Goal: Task Accomplishment & Management: Manage account settings

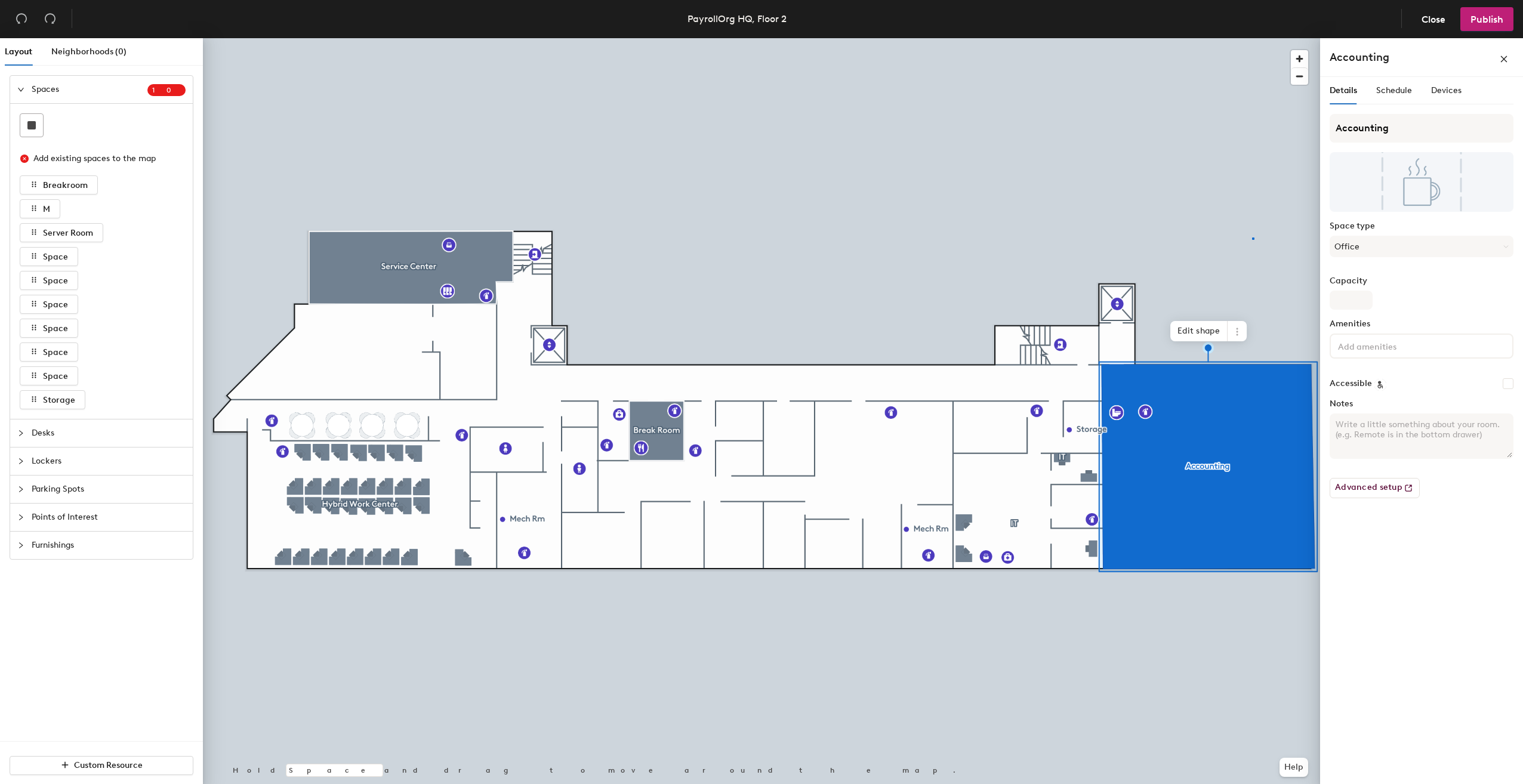
click at [1252, 38] on div at bounding box center [761, 38] width 1117 height 0
drag, startPoint x: 1325, startPoint y: 426, endPoint x: 1235, endPoint y: 334, distance: 128.7
click at [1235, 334] on icon at bounding box center [1237, 332] width 10 height 10
click at [1241, 359] on span "Remove from map" at bounding box center [1280, 359] width 106 height 21
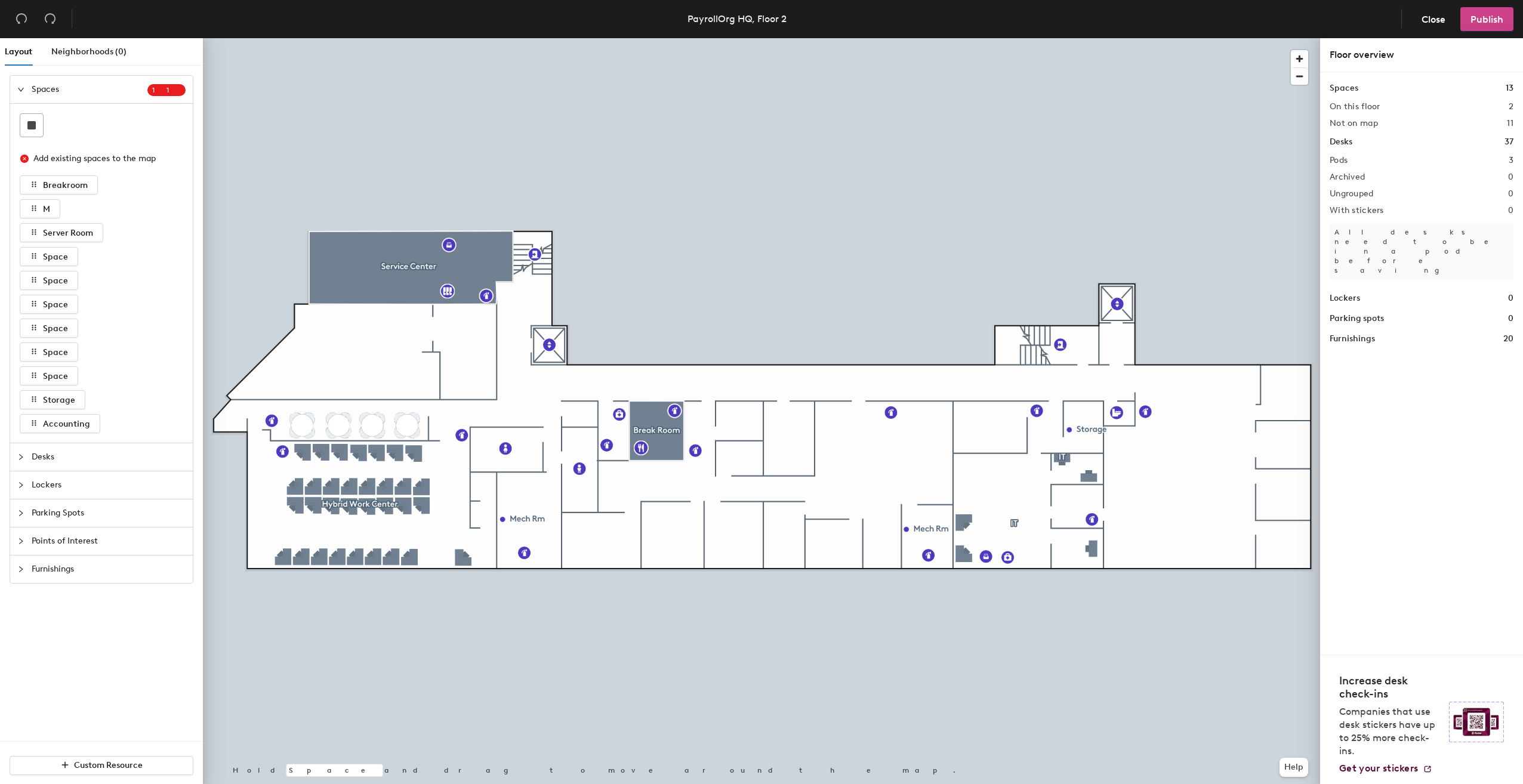
click at [1483, 23] on span "Publish" at bounding box center [1487, 19] width 33 height 11
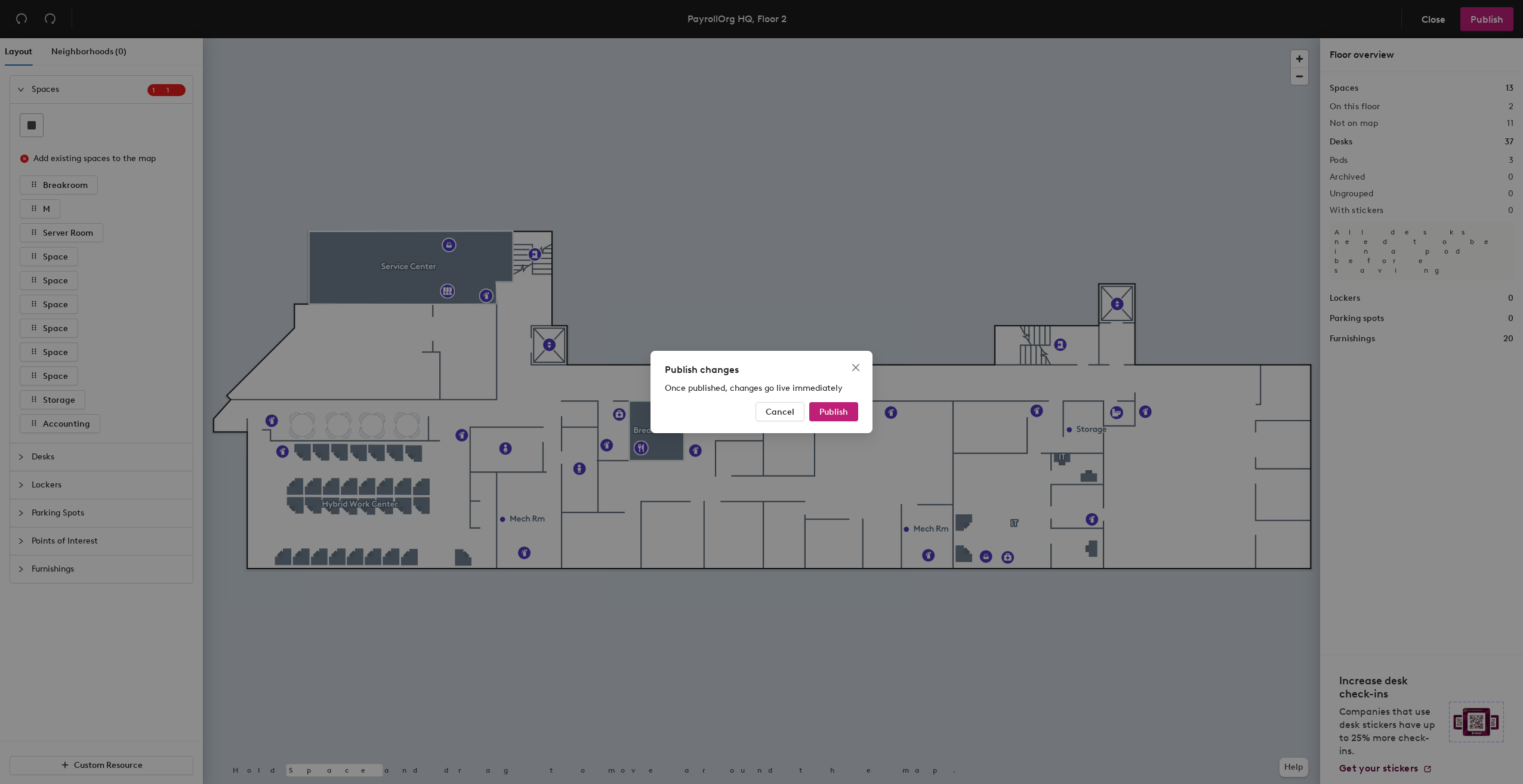
click at [831, 422] on div "Publish changes Once published, changes go live immediately Cancel Publish" at bounding box center [761, 392] width 222 height 83
click at [828, 416] on span "Publish" at bounding box center [833, 412] width 28 height 10
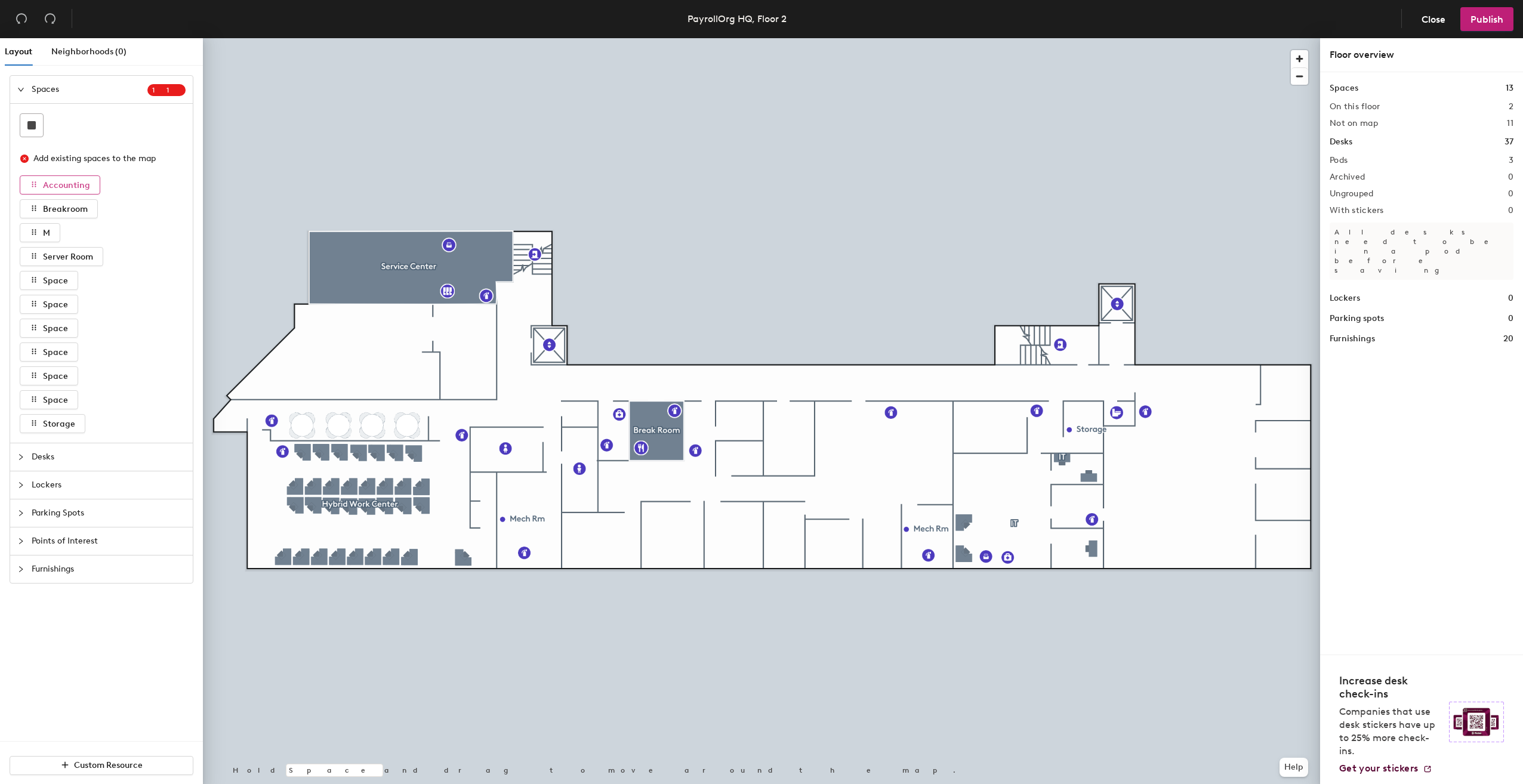
drag, startPoint x: 83, startPoint y: 191, endPoint x: 69, endPoint y: 185, distance: 15.2
click at [69, 185] on span "Accounting" at bounding box center [66, 185] width 47 height 10
click at [24, 455] on div at bounding box center [25, 457] width 14 height 13
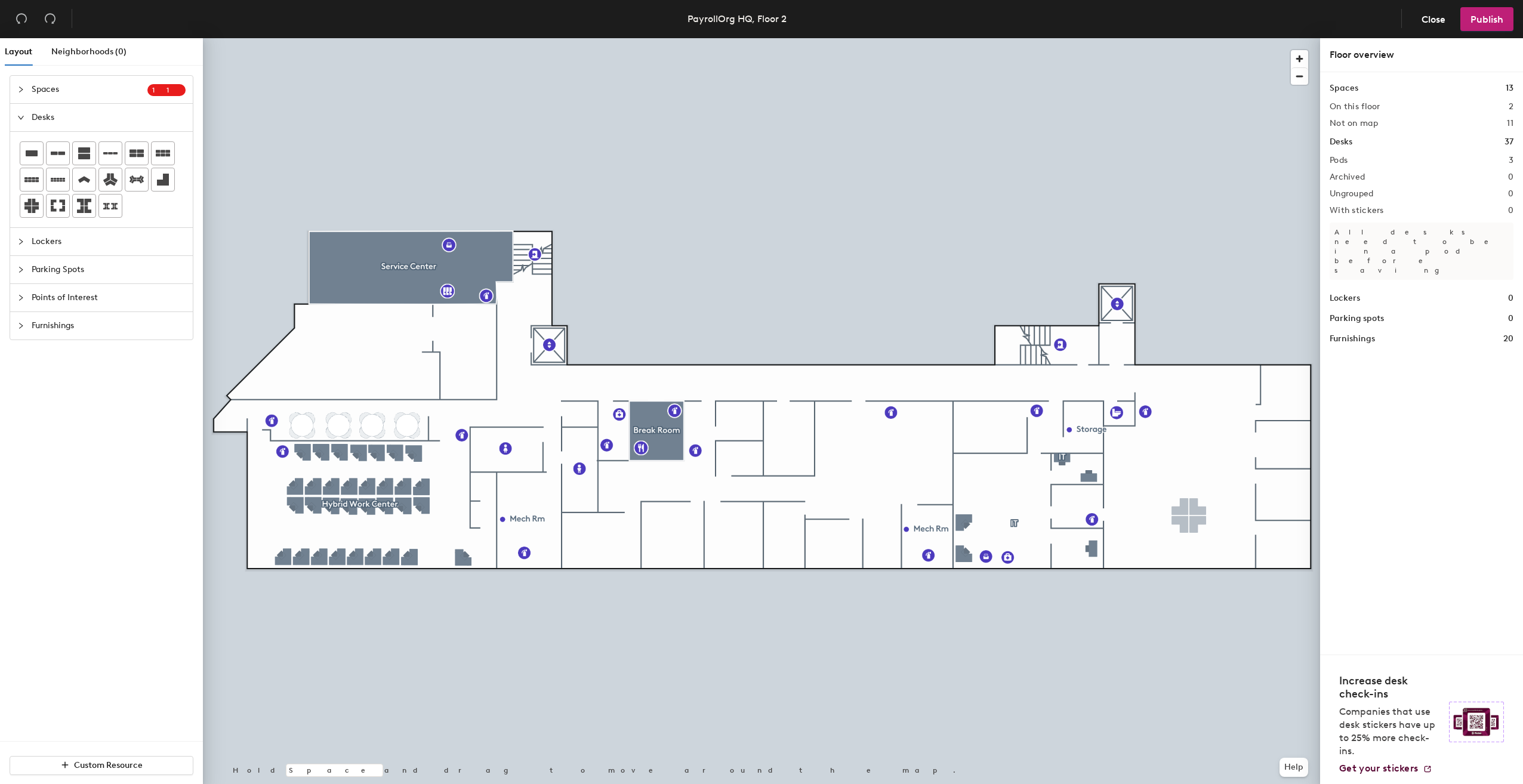
click at [1189, 516] on div "Layout Neighborhoods (0) Spaces 1 1 Add existing spaces to the map Accounting B…" at bounding box center [761, 413] width 1523 height 751
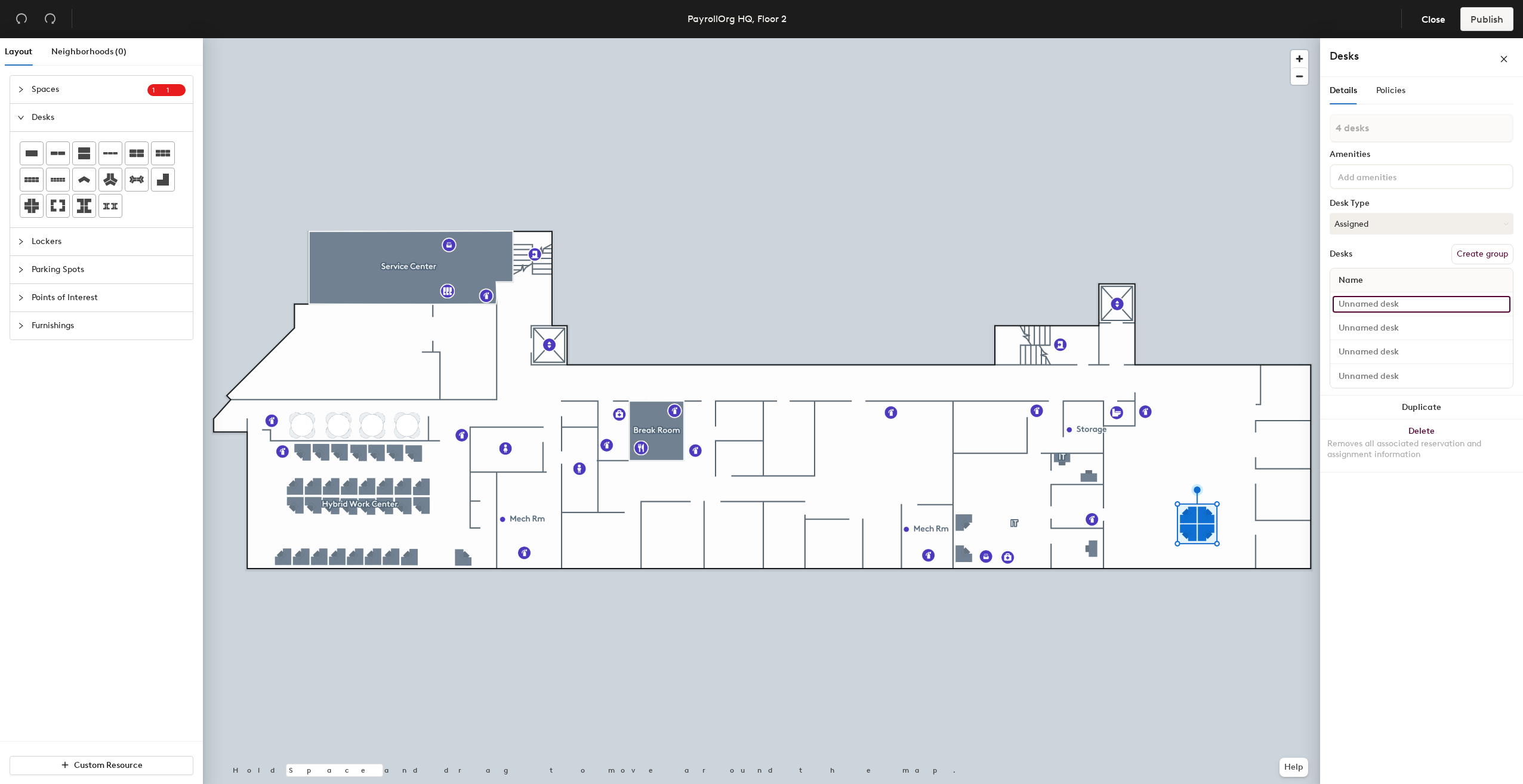
click at [1372, 306] on input at bounding box center [1421, 305] width 178 height 17
type input "A"
type input "[PERSON_NAME]"
click at [1383, 330] on input at bounding box center [1421, 328] width 178 height 17
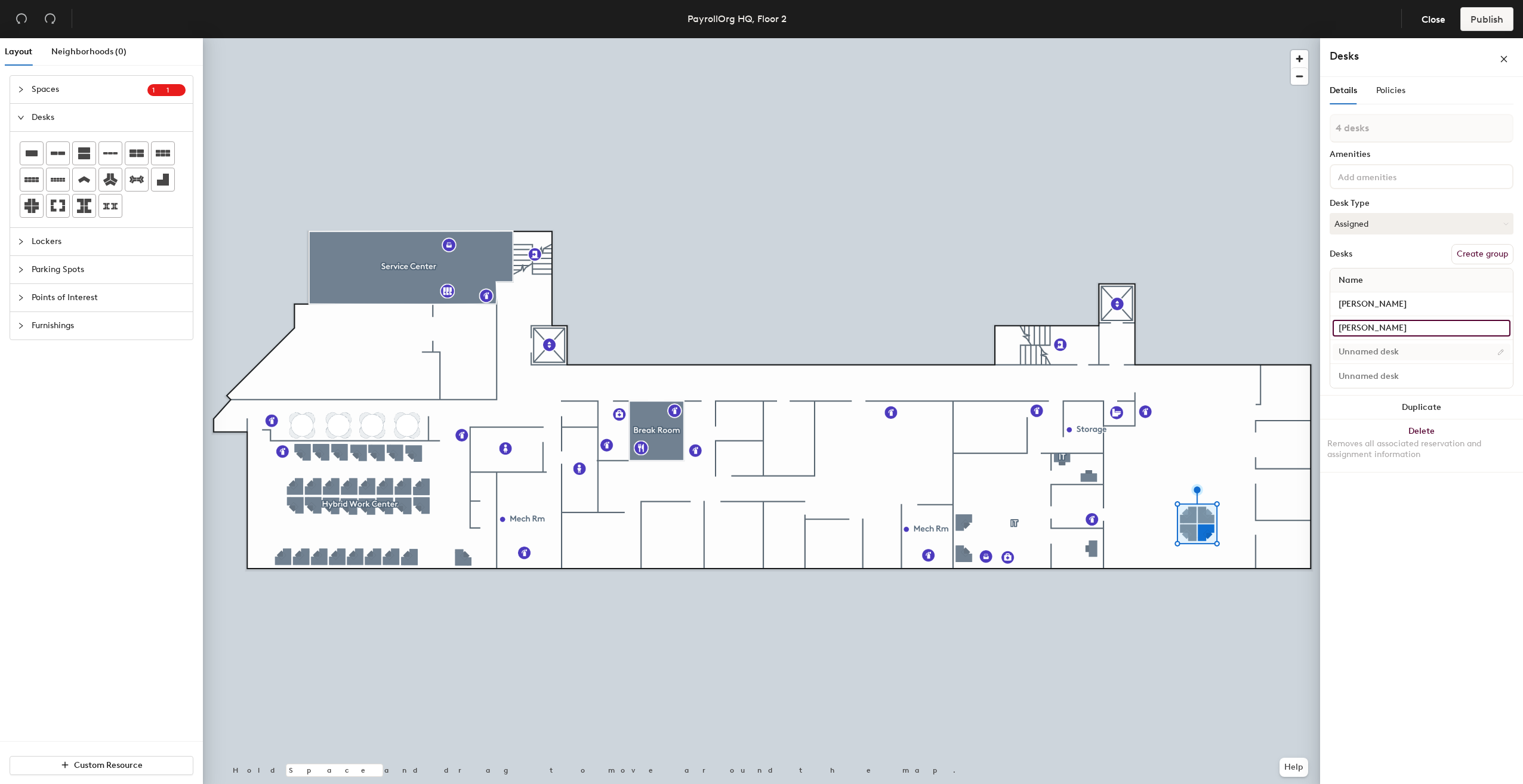
type input "[PERSON_NAME]"
click at [1400, 352] on input at bounding box center [1421, 352] width 178 height 17
type input "[PERSON_NAME]"
click at [1370, 375] on input at bounding box center [1421, 376] width 178 height 17
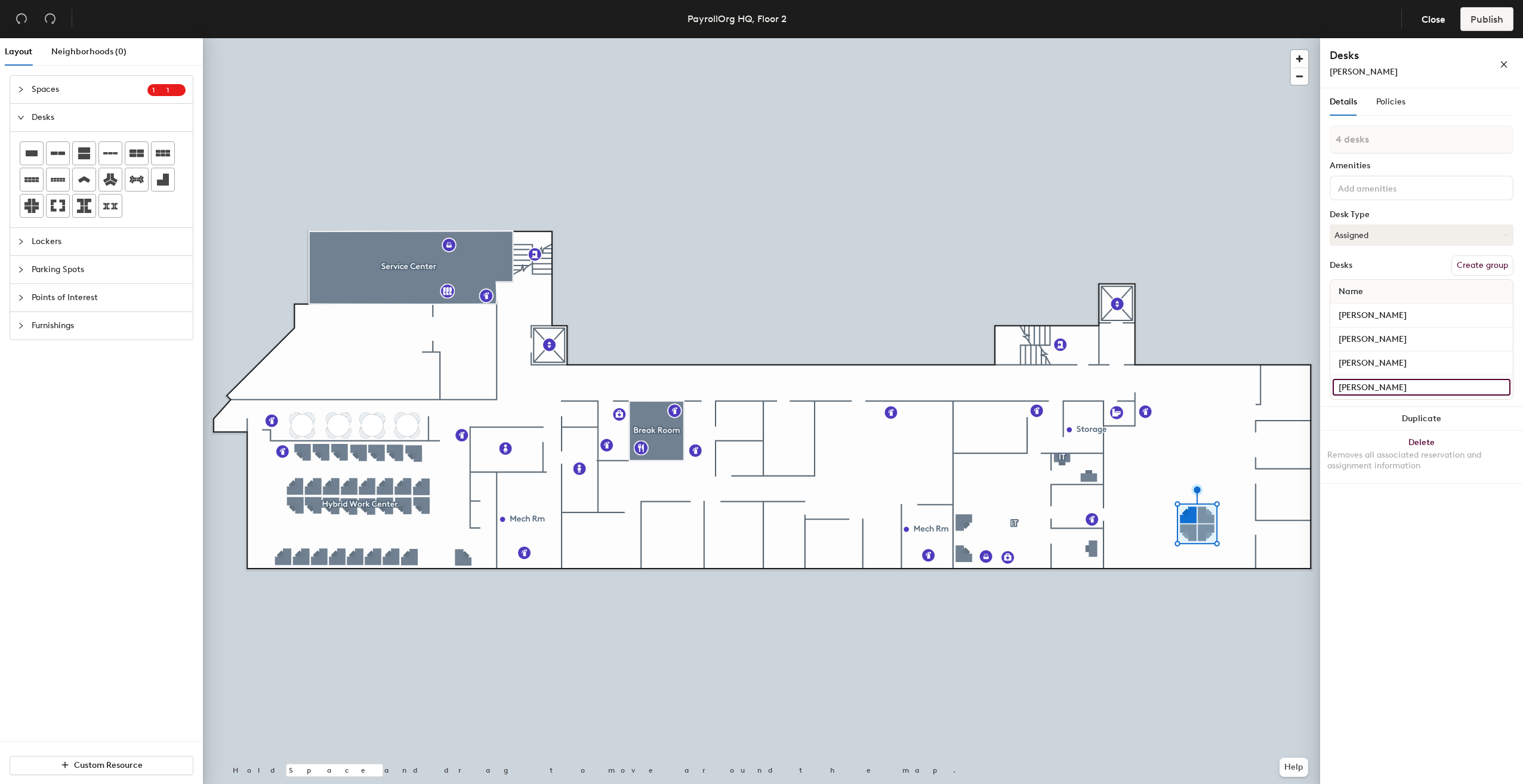
type input "[PERSON_NAME]"
click at [1392, 109] on div "Policies" at bounding box center [1390, 102] width 29 height 28
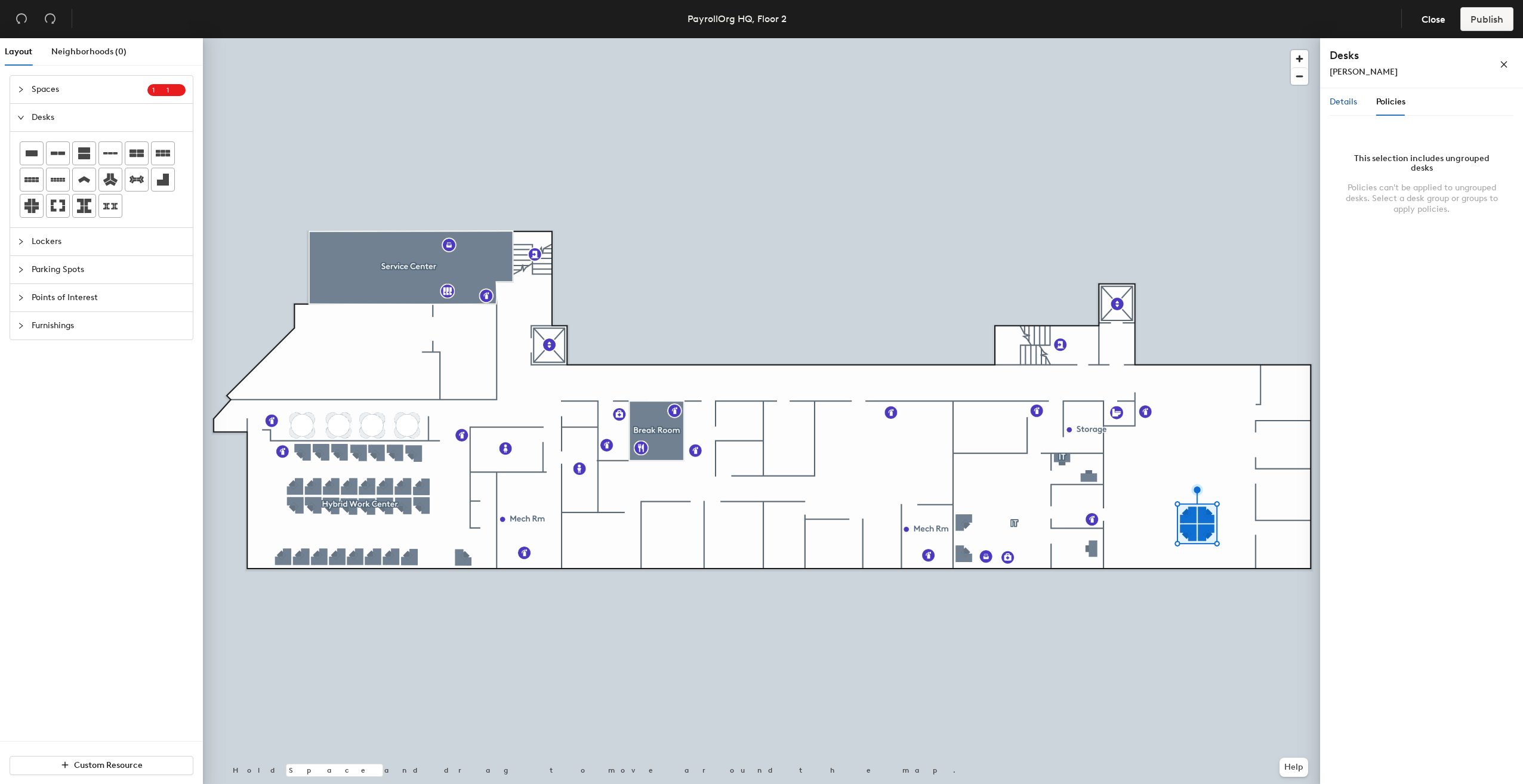
drag, startPoint x: 1346, startPoint y: 104, endPoint x: 1364, endPoint y: 117, distance: 22.2
click at [1346, 104] on span "Details" at bounding box center [1343, 101] width 28 height 10
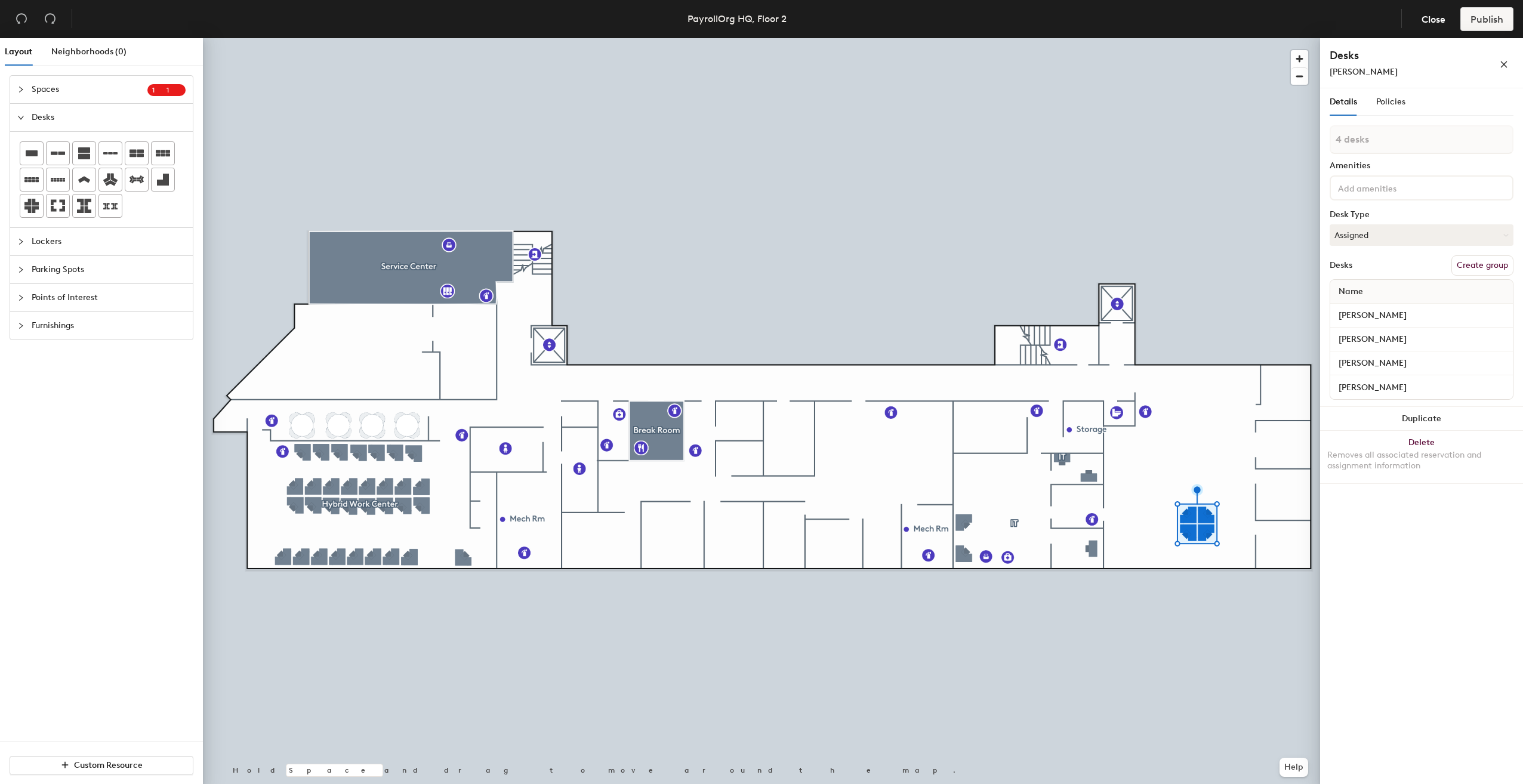
click at [1486, 268] on button "Create group" at bounding box center [1482, 265] width 62 height 21
click at [1487, 23] on span "Publish" at bounding box center [1487, 19] width 33 height 11
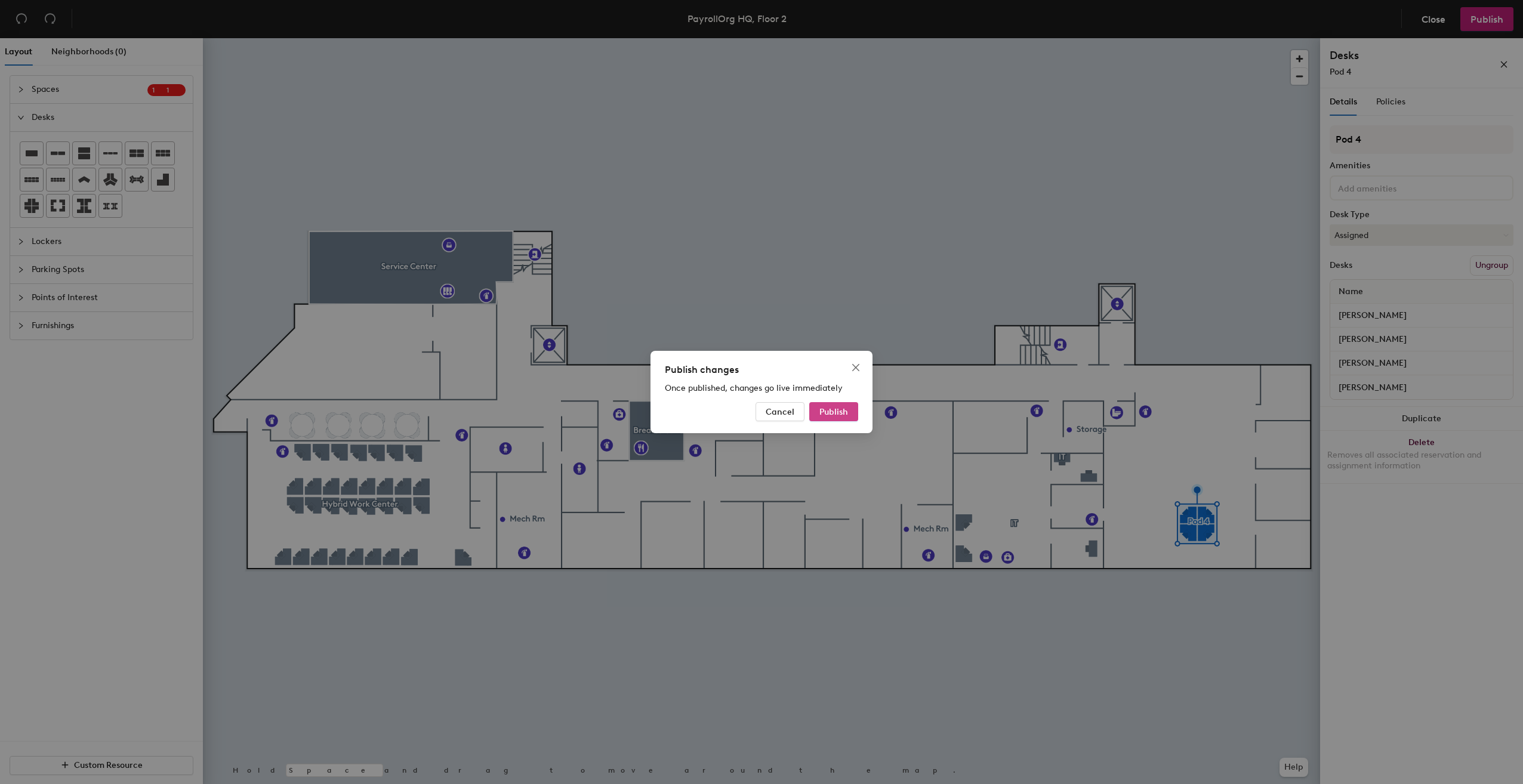
click at [840, 415] on span "Publish" at bounding box center [833, 412] width 28 height 10
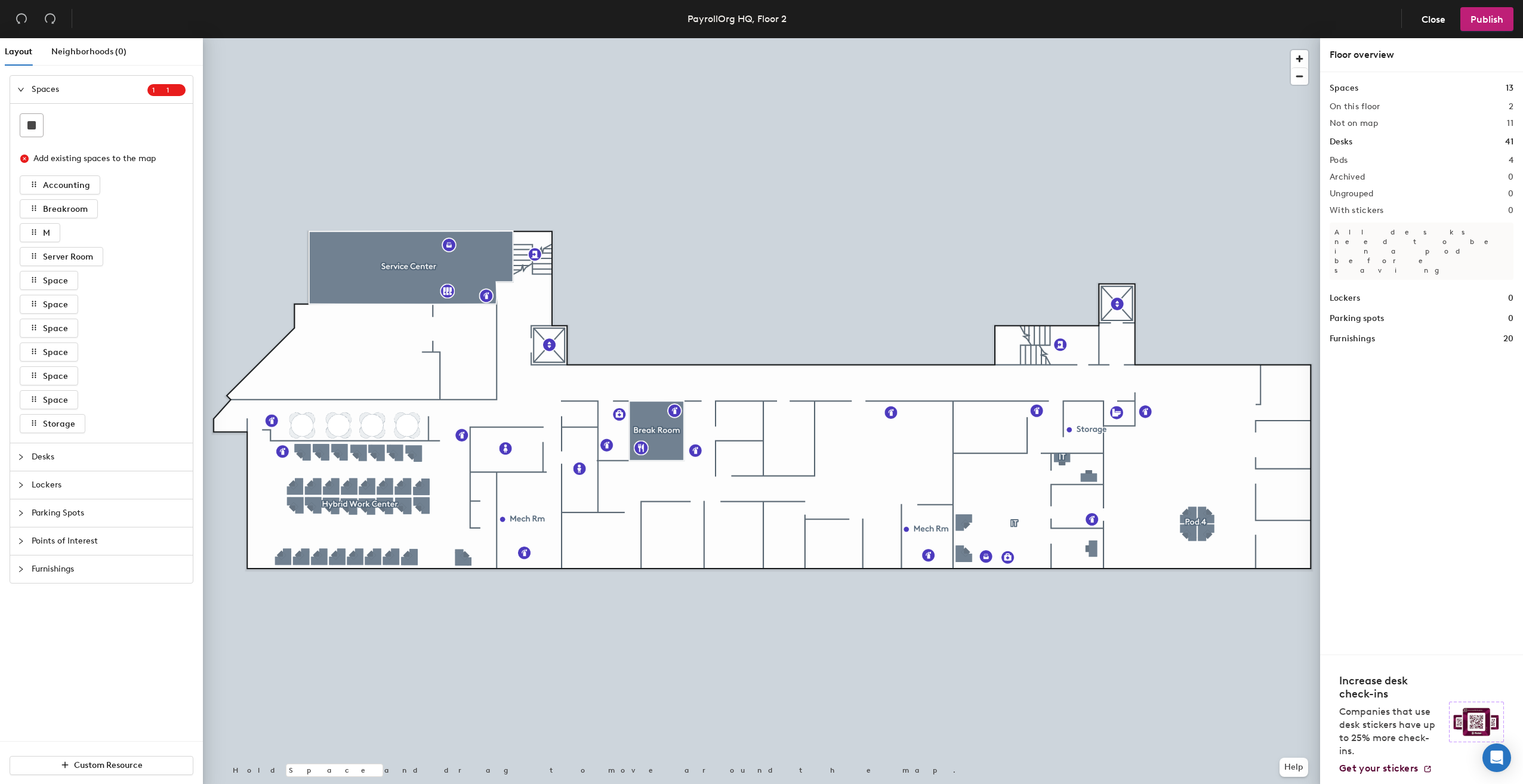
click at [48, 455] on span "Desks" at bounding box center [108, 457] width 154 height 28
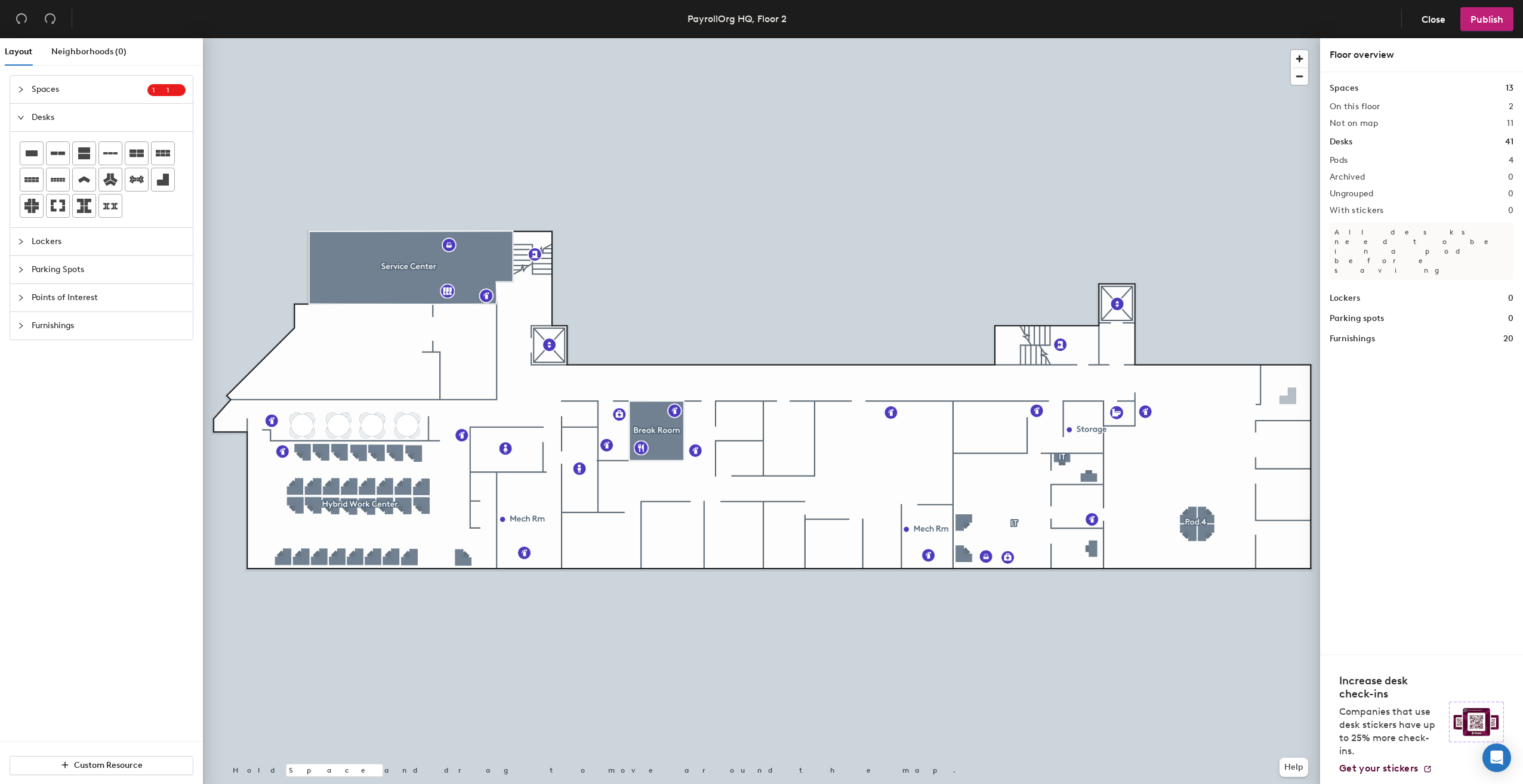
click at [1288, 399] on div "Layout Neighborhoods (0) Spaces 1 1 Add existing spaces to the map Accounting B…" at bounding box center [761, 413] width 1523 height 751
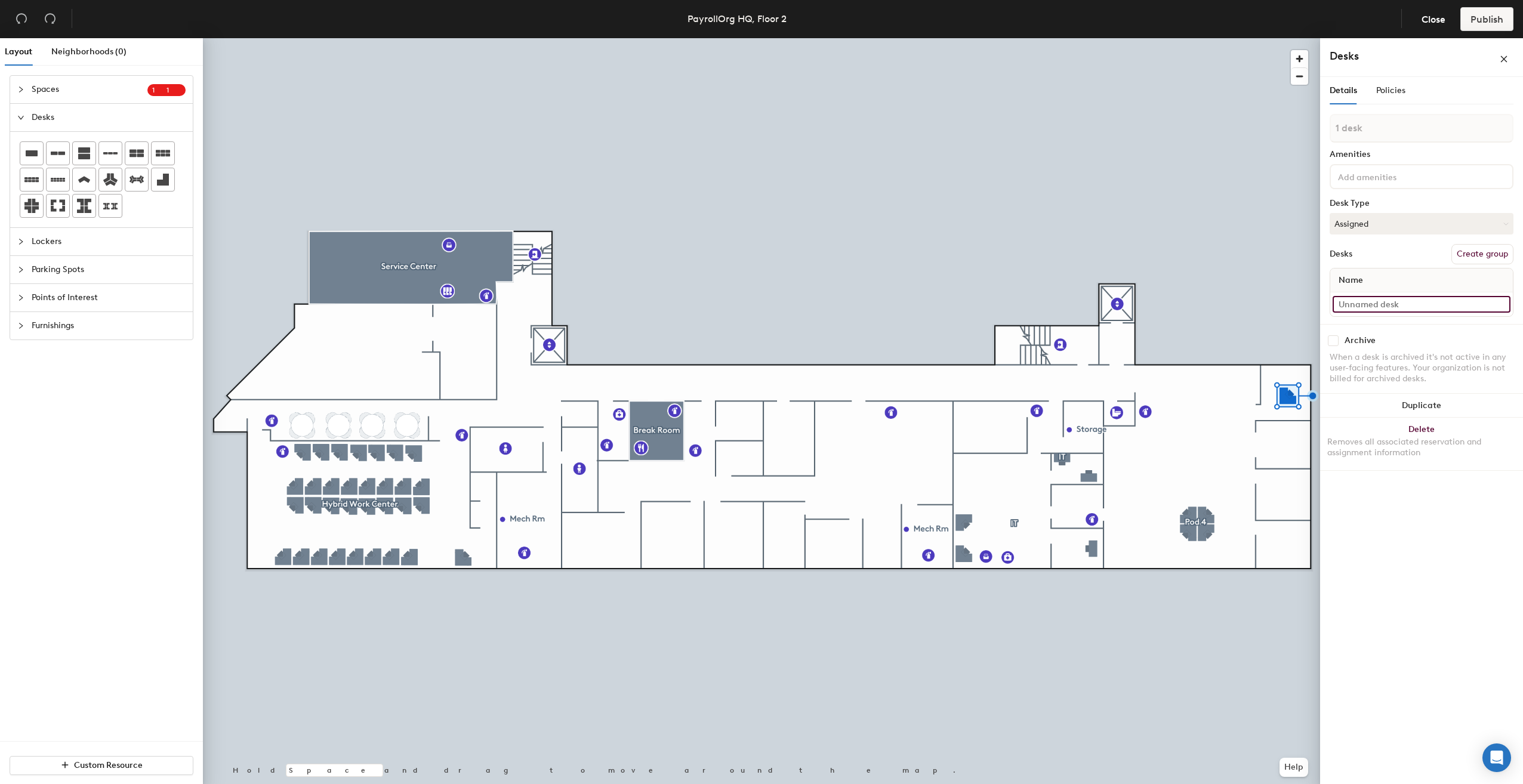
click at [1378, 306] on input at bounding box center [1421, 305] width 178 height 17
type input "Kathleen Burke"
click at [1495, 232] on button "Assigned" at bounding box center [1421, 235] width 184 height 22
click at [1358, 308] on div "Hoteled" at bounding box center [1390, 308] width 119 height 18
click at [1502, 67] on icon "close" at bounding box center [1504, 65] width 8 height 8
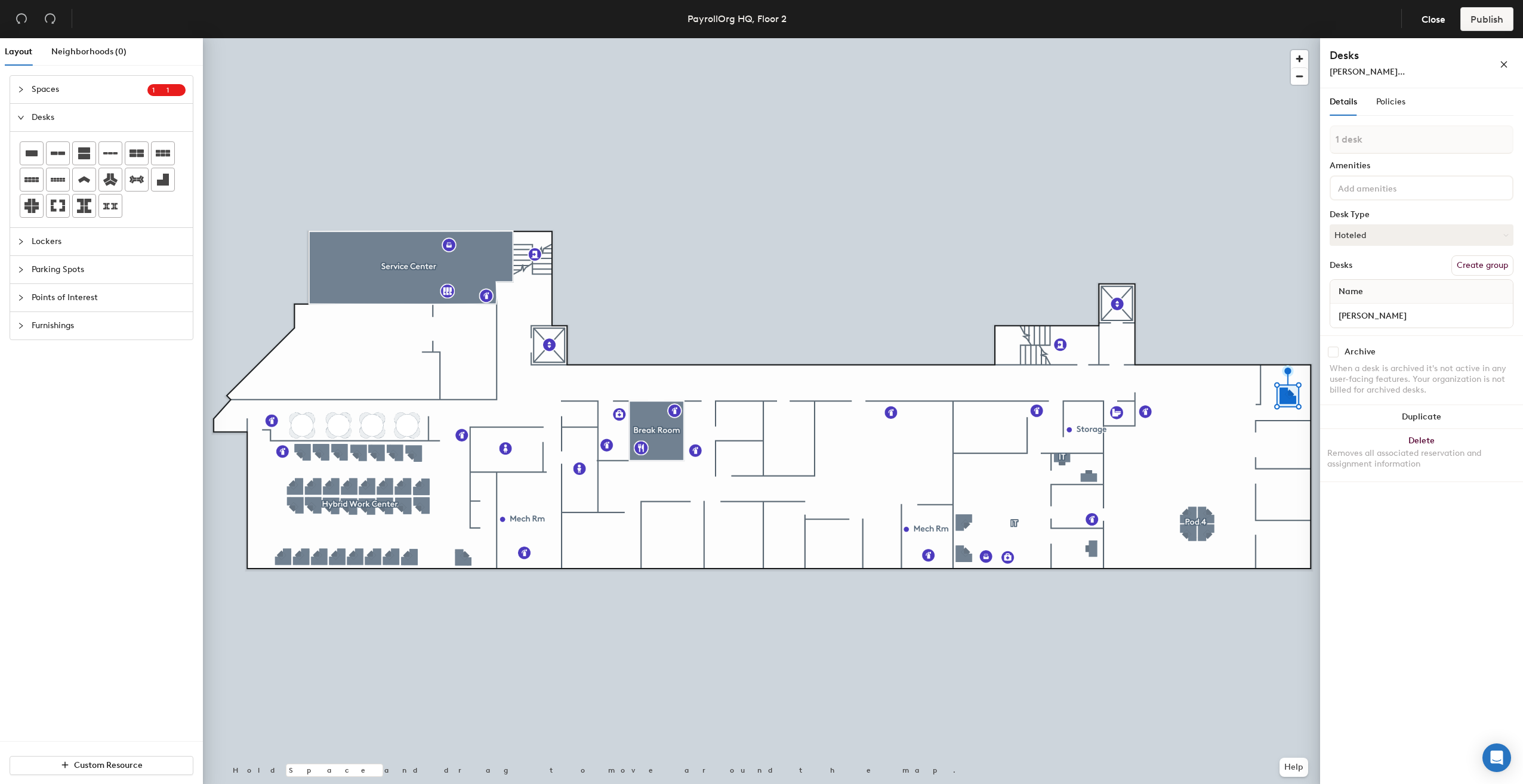
drag, startPoint x: 1349, startPoint y: 320, endPoint x: 1449, endPoint y: 504, distance: 209.4
click at [1443, 513] on div "Details Policies 1 desk Amenities Desk Type Hoteled Desks Create group Name Kat…" at bounding box center [1421, 438] width 203 height 701
click at [1427, 444] on button "Delete Removes all associated reservation and assignment information" at bounding box center [1421, 455] width 203 height 52
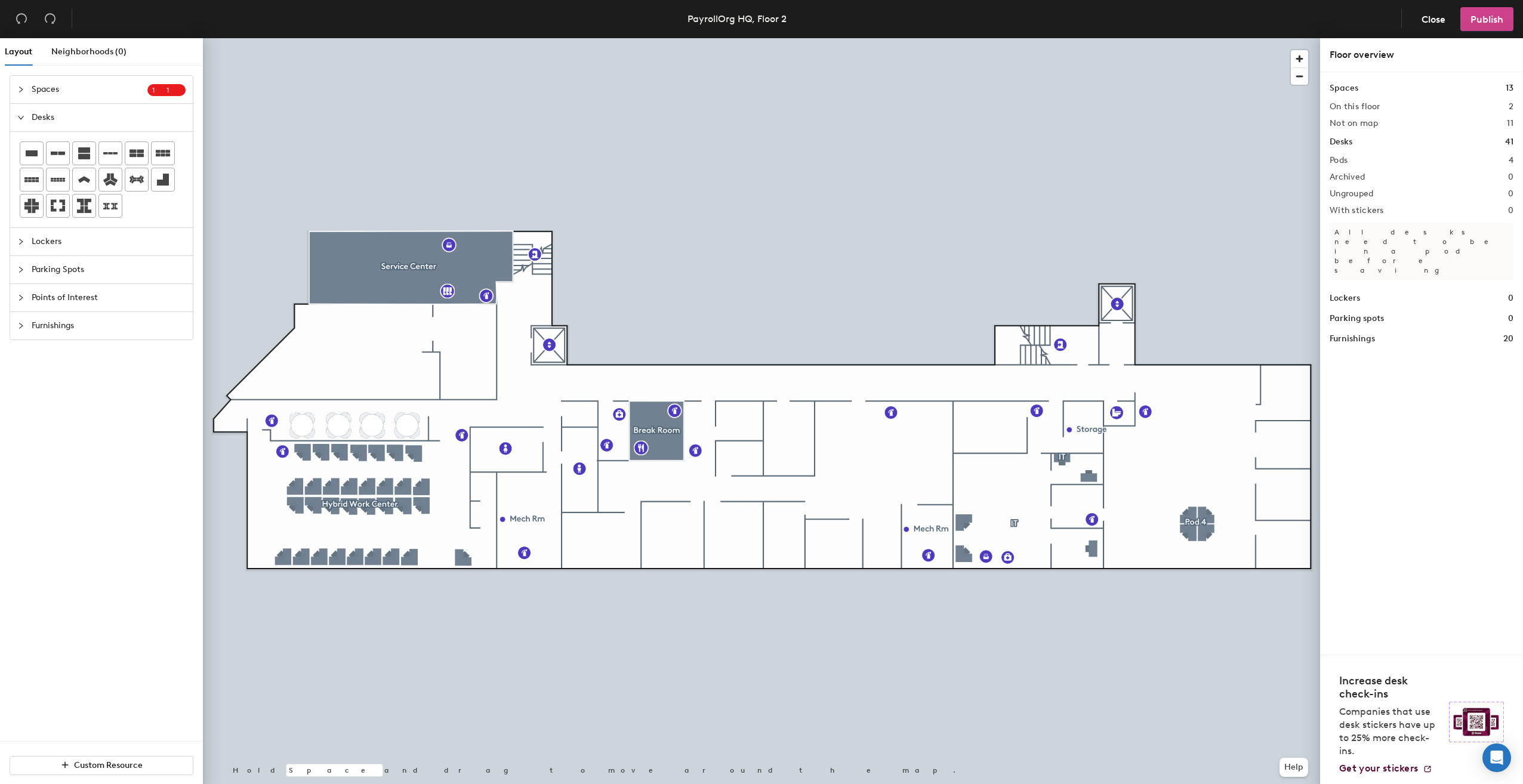
click at [1499, 22] on span "Publish" at bounding box center [1487, 19] width 33 height 11
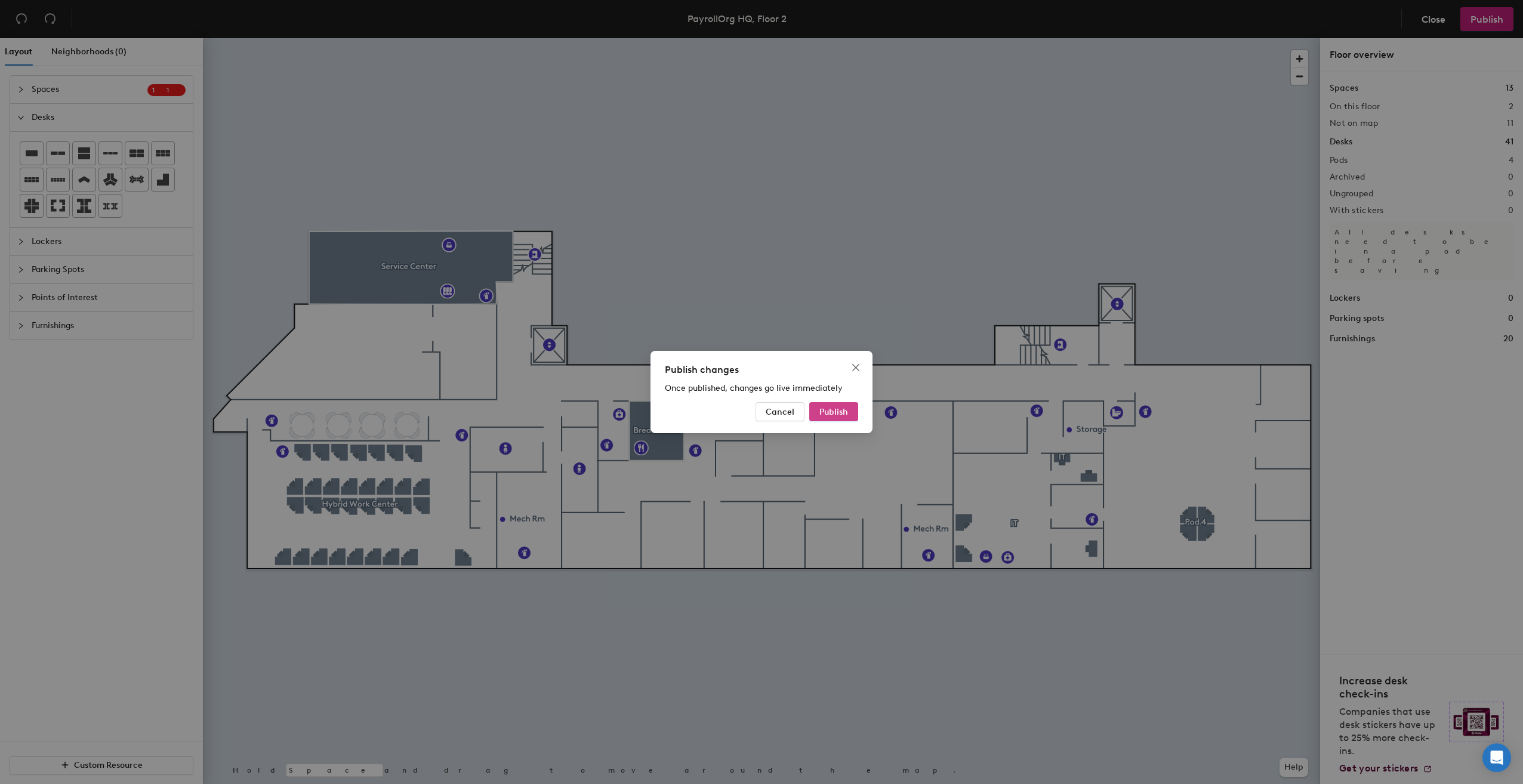
click at [850, 413] on button "Publish" at bounding box center [834, 412] width 49 height 19
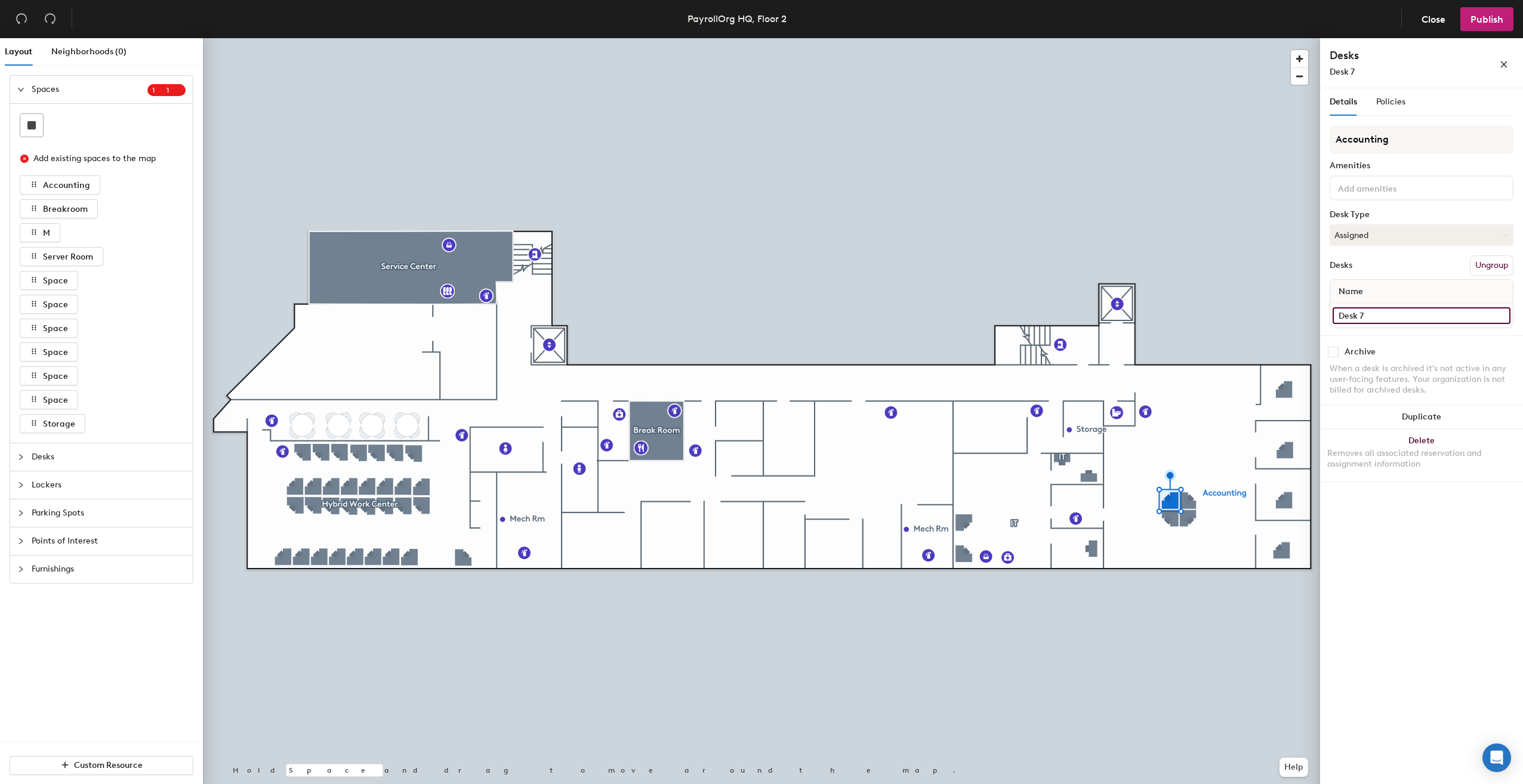
click at [1366, 311] on input "Desk 7" at bounding box center [1421, 316] width 178 height 17
type input "[PERSON_NAME]"
click at [1477, 26] on button "Publish" at bounding box center [1487, 19] width 53 height 24
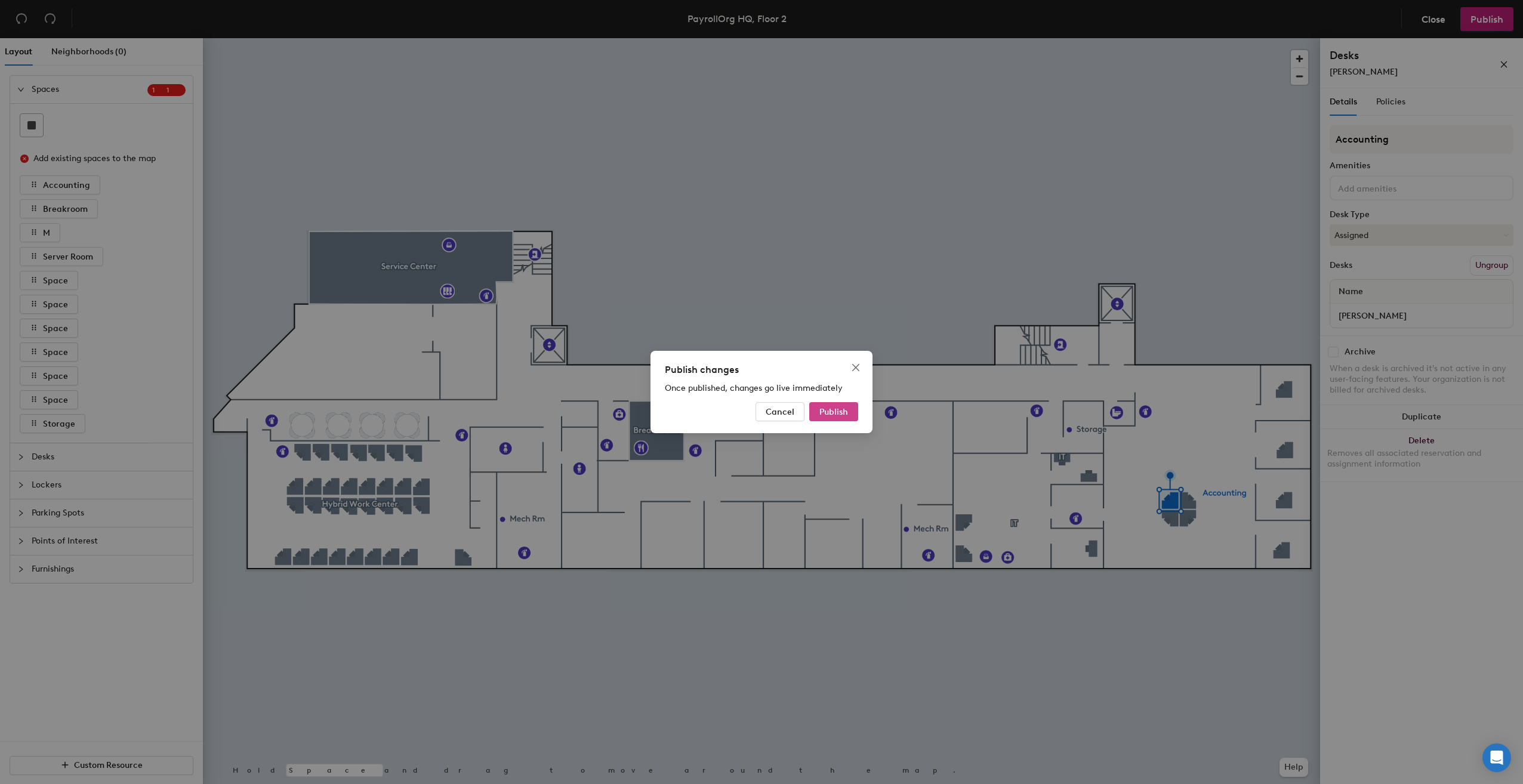
click at [842, 418] on button "Publish" at bounding box center [834, 412] width 49 height 19
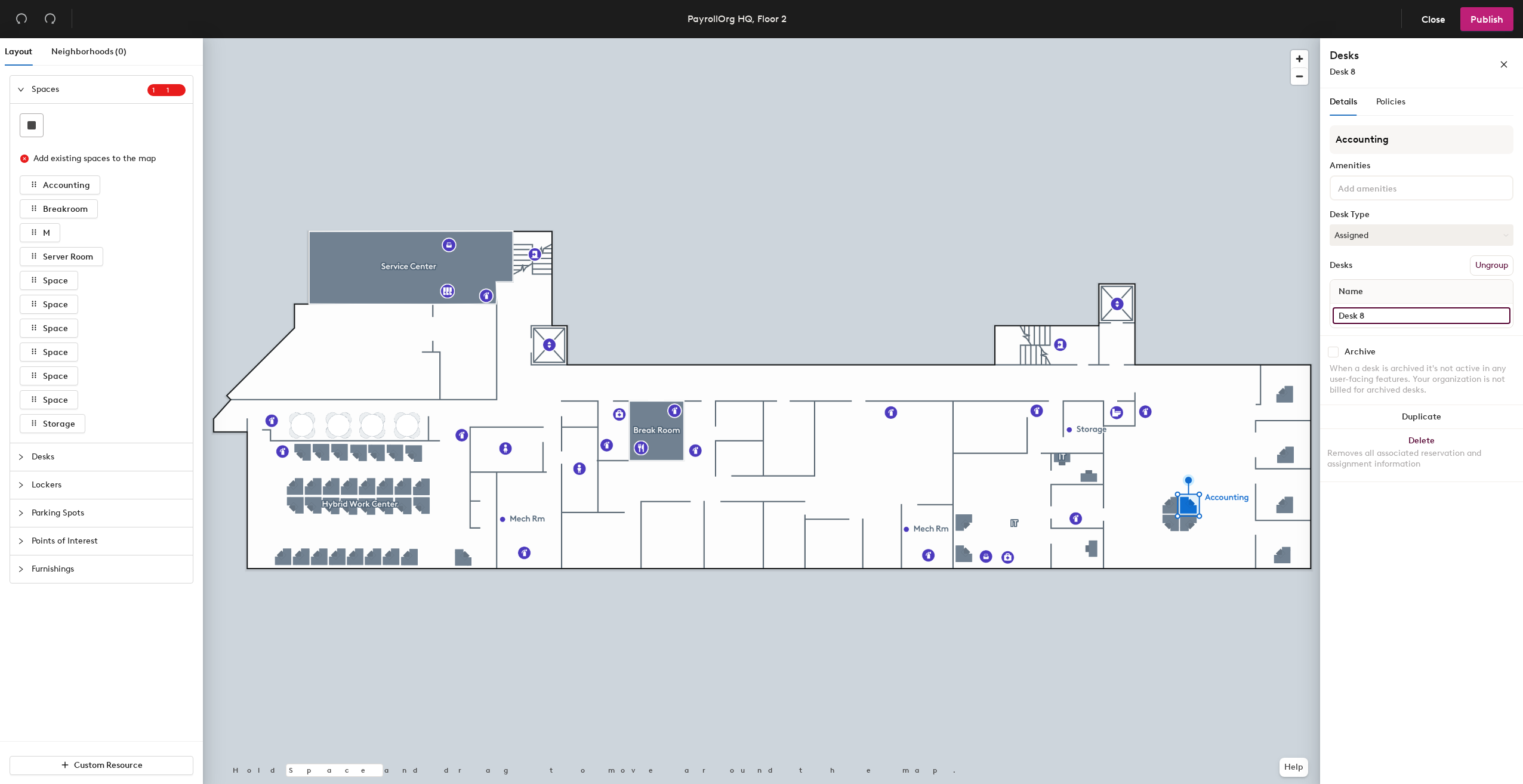
click at [1370, 318] on input "Desk 8" at bounding box center [1421, 316] width 178 height 17
type input "[PERSON_NAME]"
click at [1478, 25] on span "Publish" at bounding box center [1487, 19] width 33 height 11
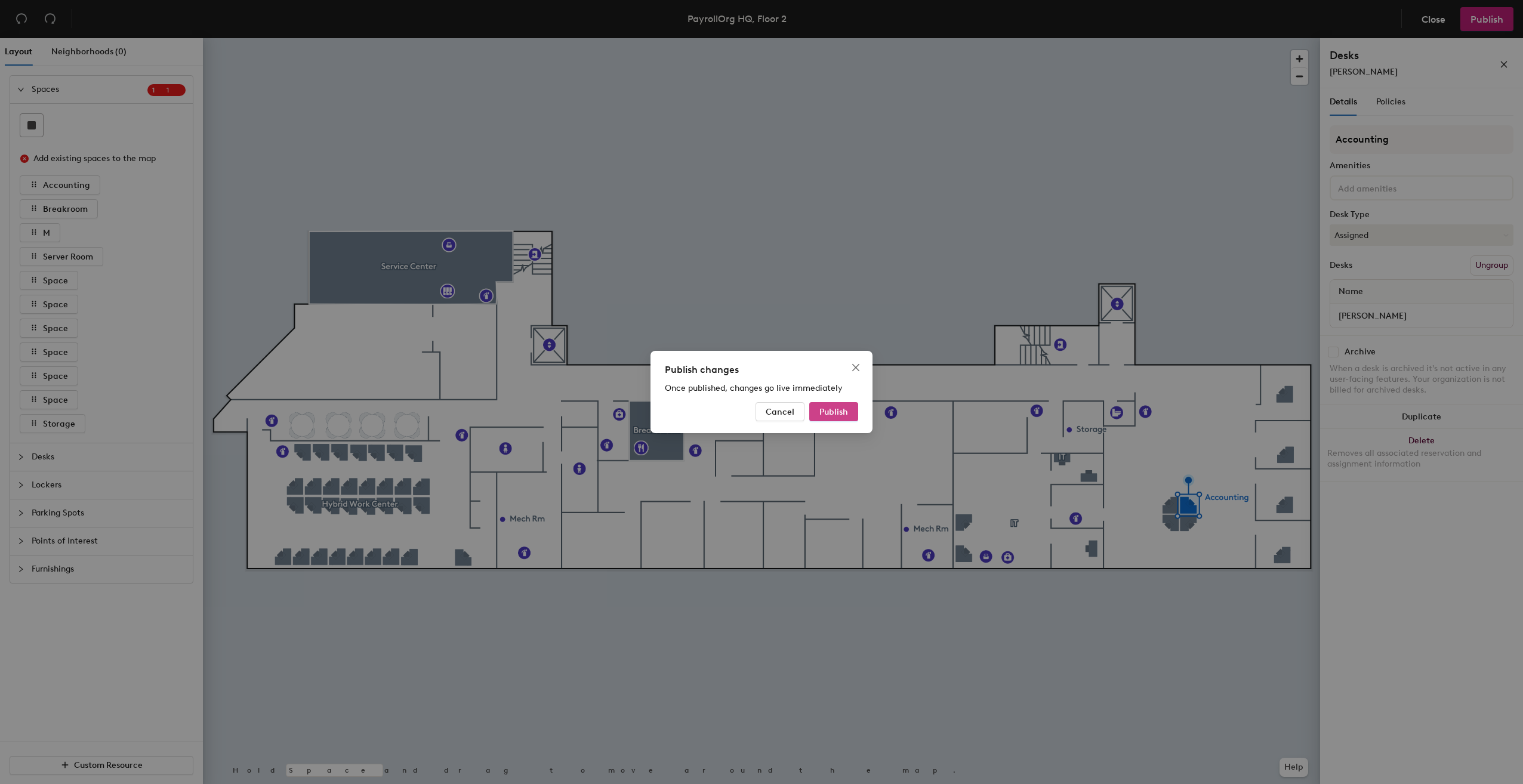
click at [847, 412] on span "Publish" at bounding box center [833, 412] width 28 height 10
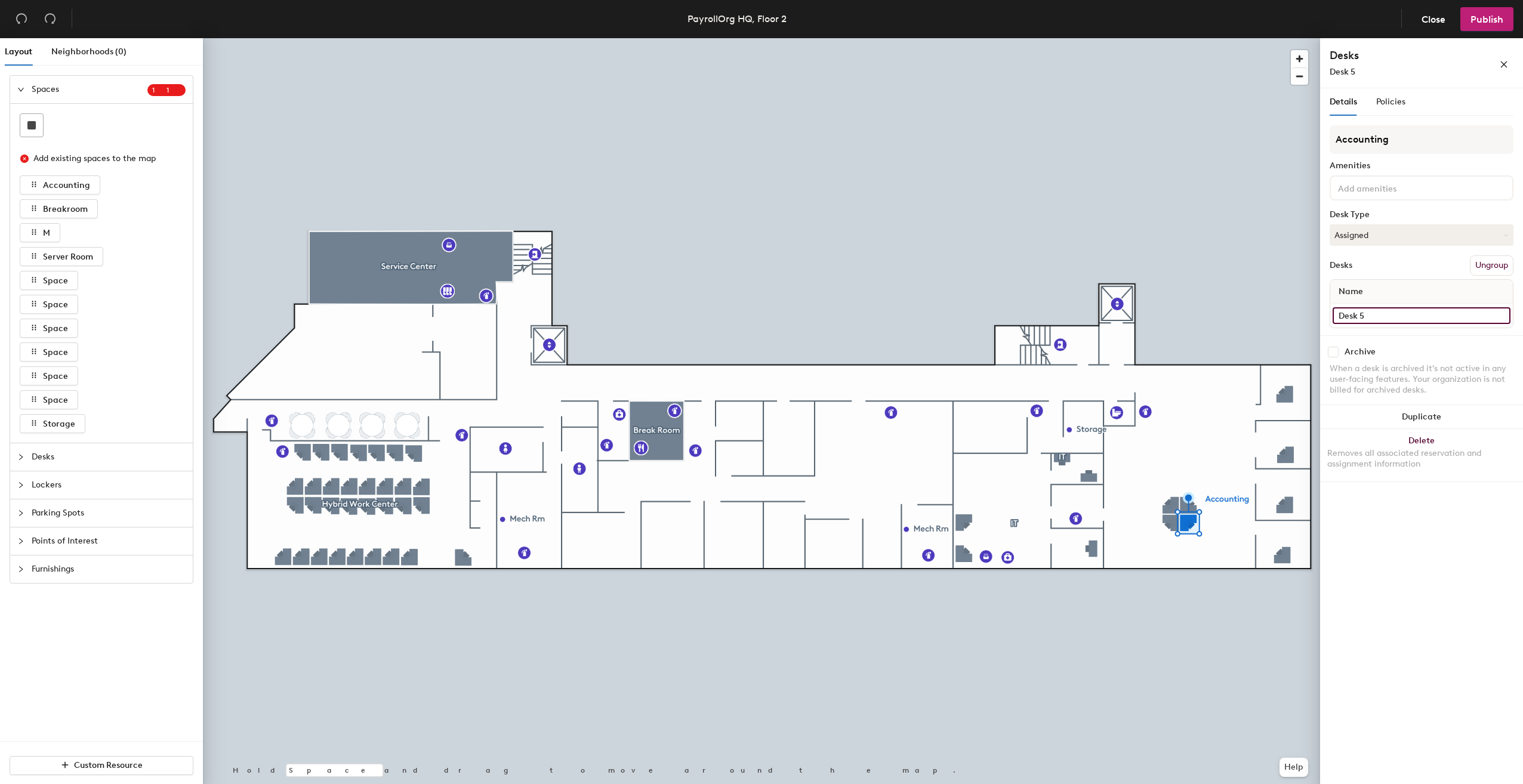
click at [1382, 314] on input "Desk 5" at bounding box center [1421, 316] width 178 height 17
type input "[PERSON_NAME]"
click at [1477, 25] on button "Publish" at bounding box center [1487, 19] width 53 height 24
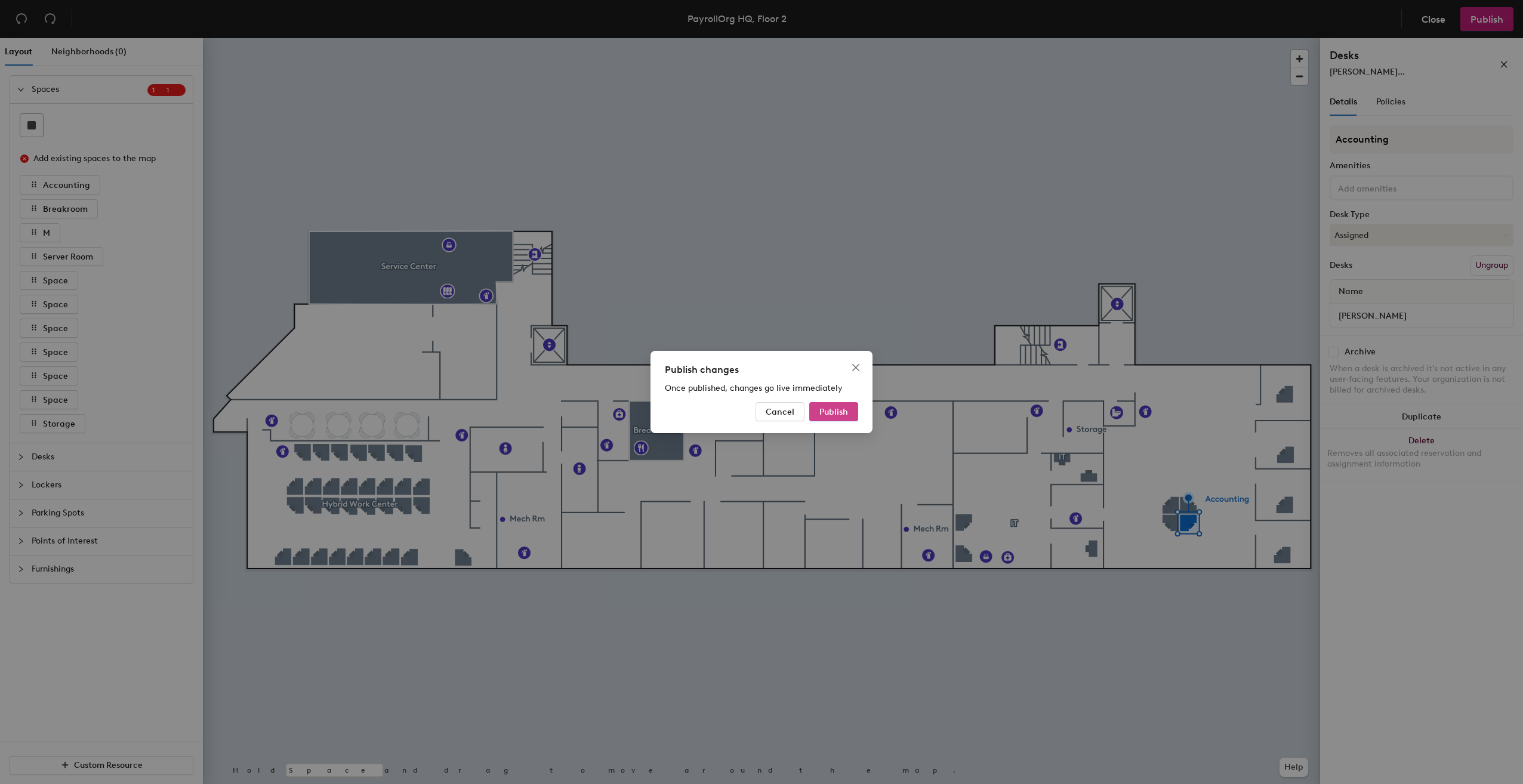
click at [849, 414] on button "Publish" at bounding box center [834, 412] width 49 height 19
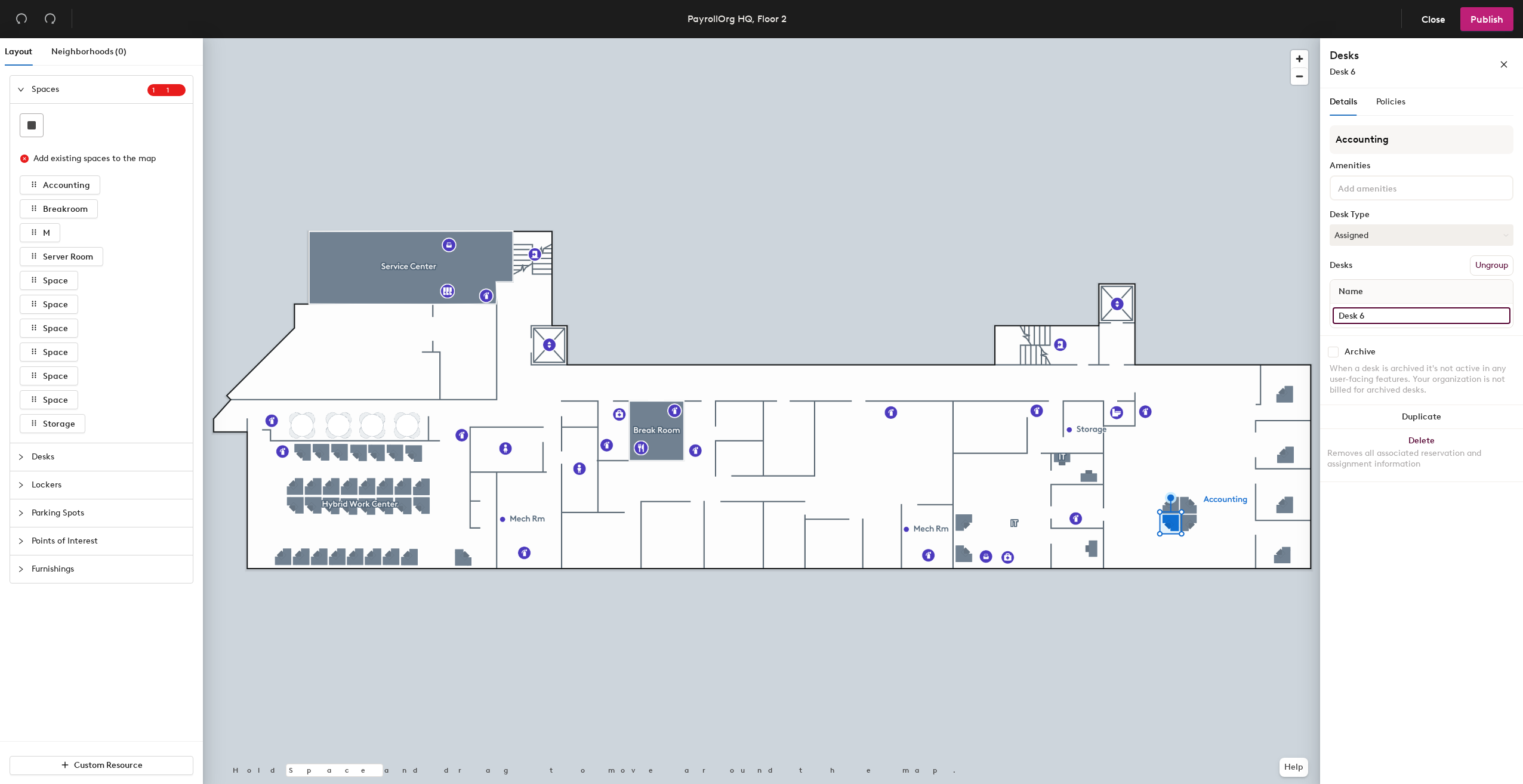
click at [1378, 315] on input "Desk 6" at bounding box center [1421, 316] width 178 height 17
type input "[PERSON_NAME]"
click at [1486, 24] on span "Publish" at bounding box center [1487, 19] width 33 height 11
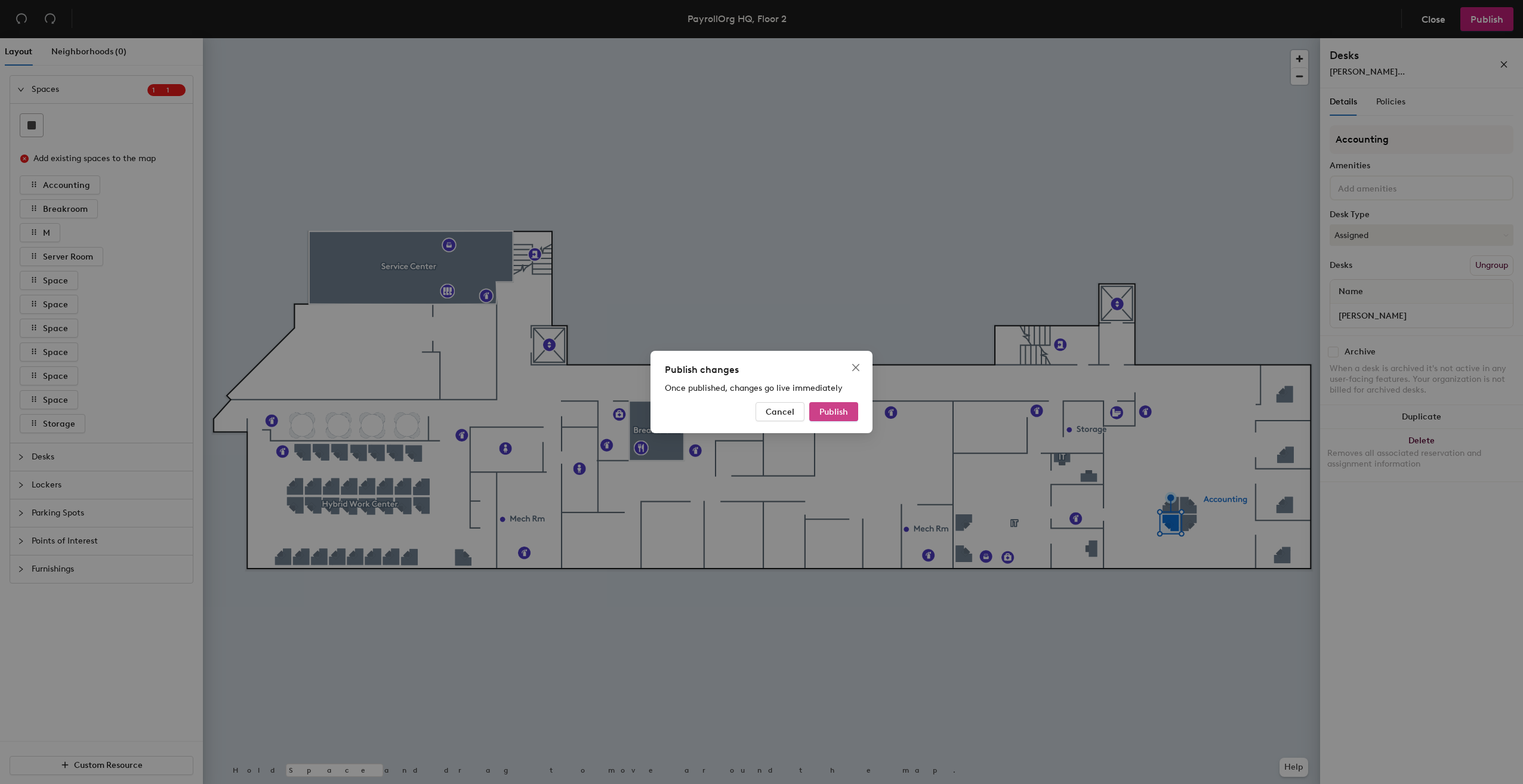
click at [844, 416] on span "Publish" at bounding box center [833, 412] width 28 height 10
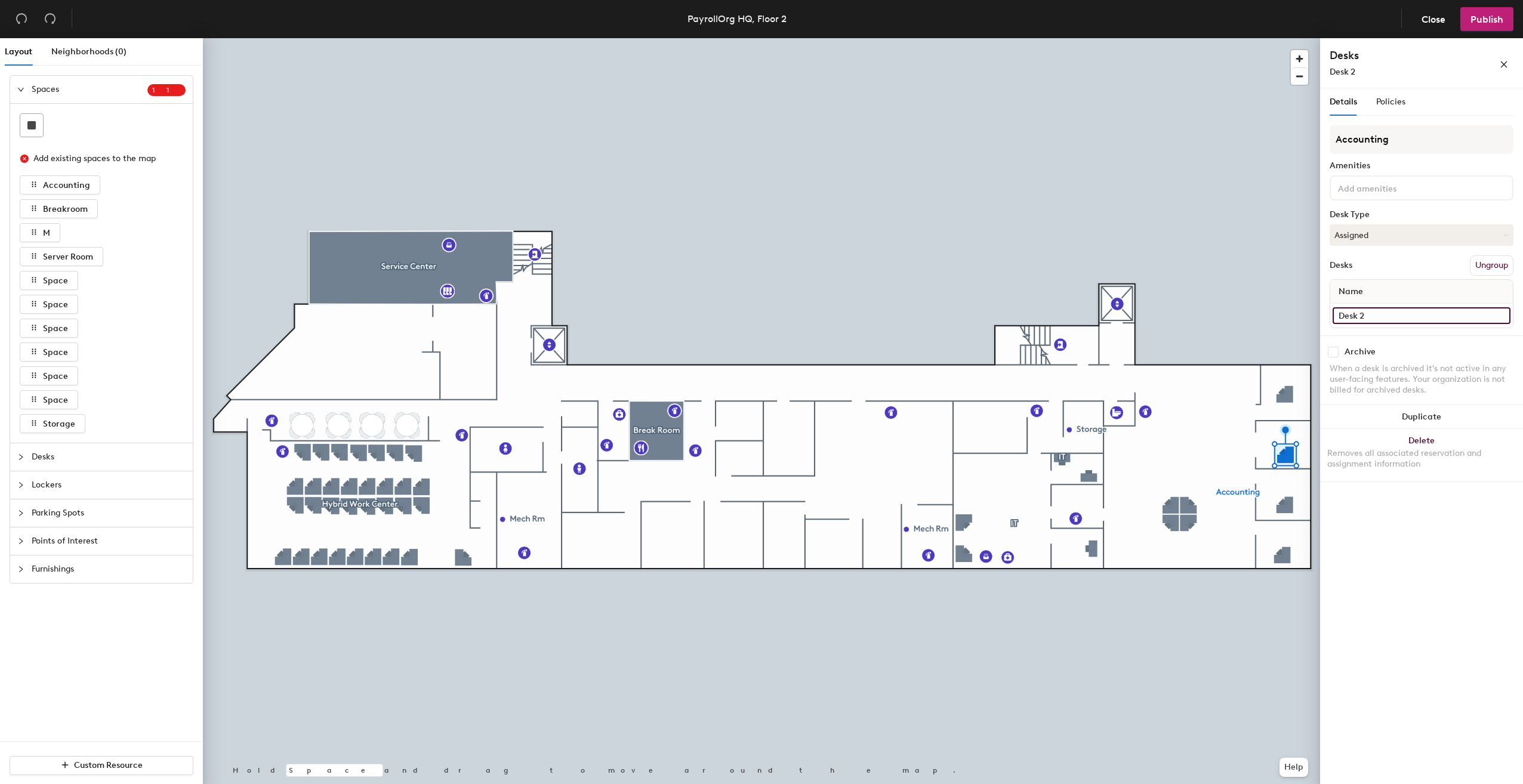
click at [1376, 315] on input "Desk 2" at bounding box center [1421, 316] width 178 height 17
type input "Colby Cure"
click at [1488, 25] on span "Publish" at bounding box center [1487, 19] width 33 height 11
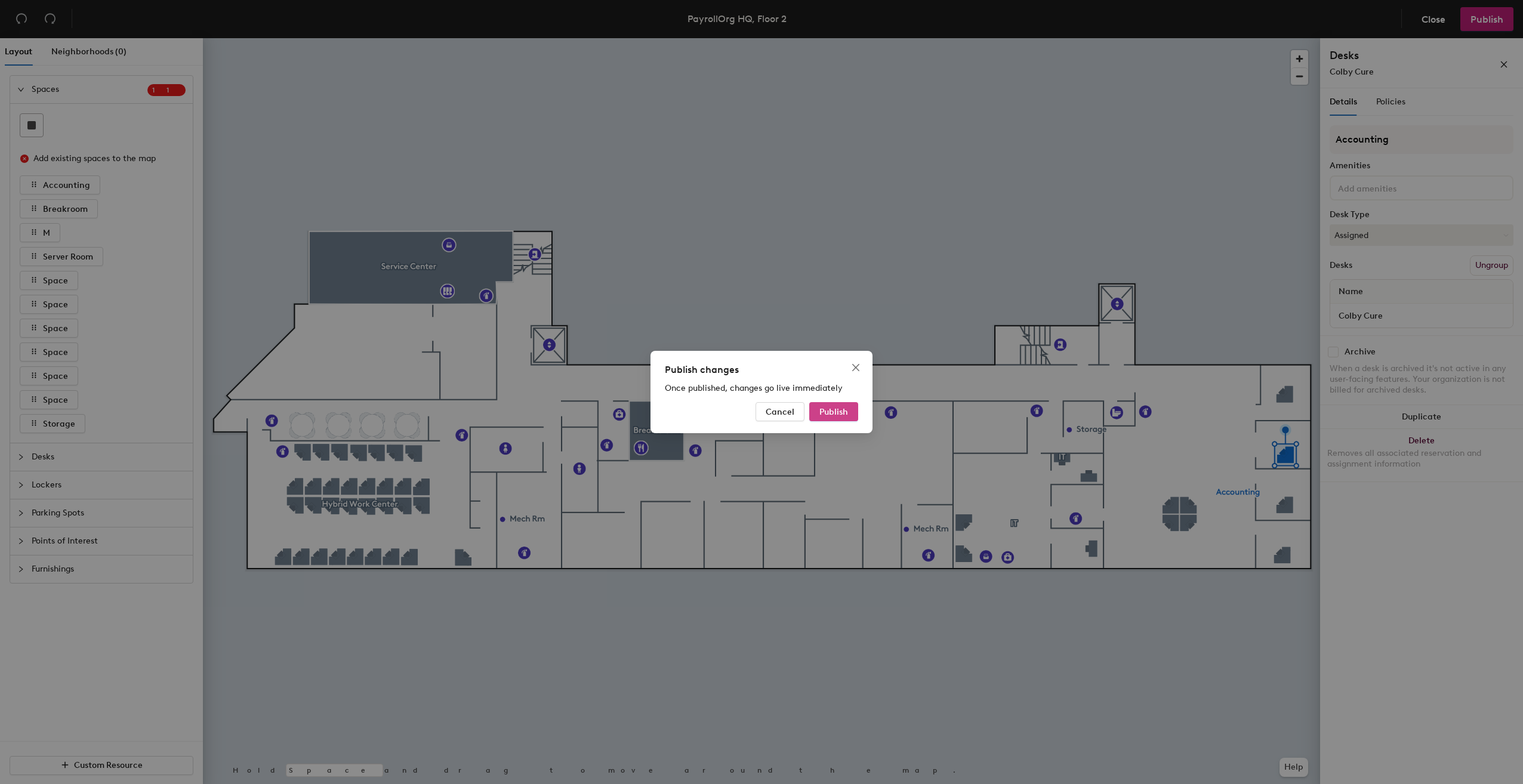
click at [835, 411] on span "Publish" at bounding box center [833, 412] width 28 height 10
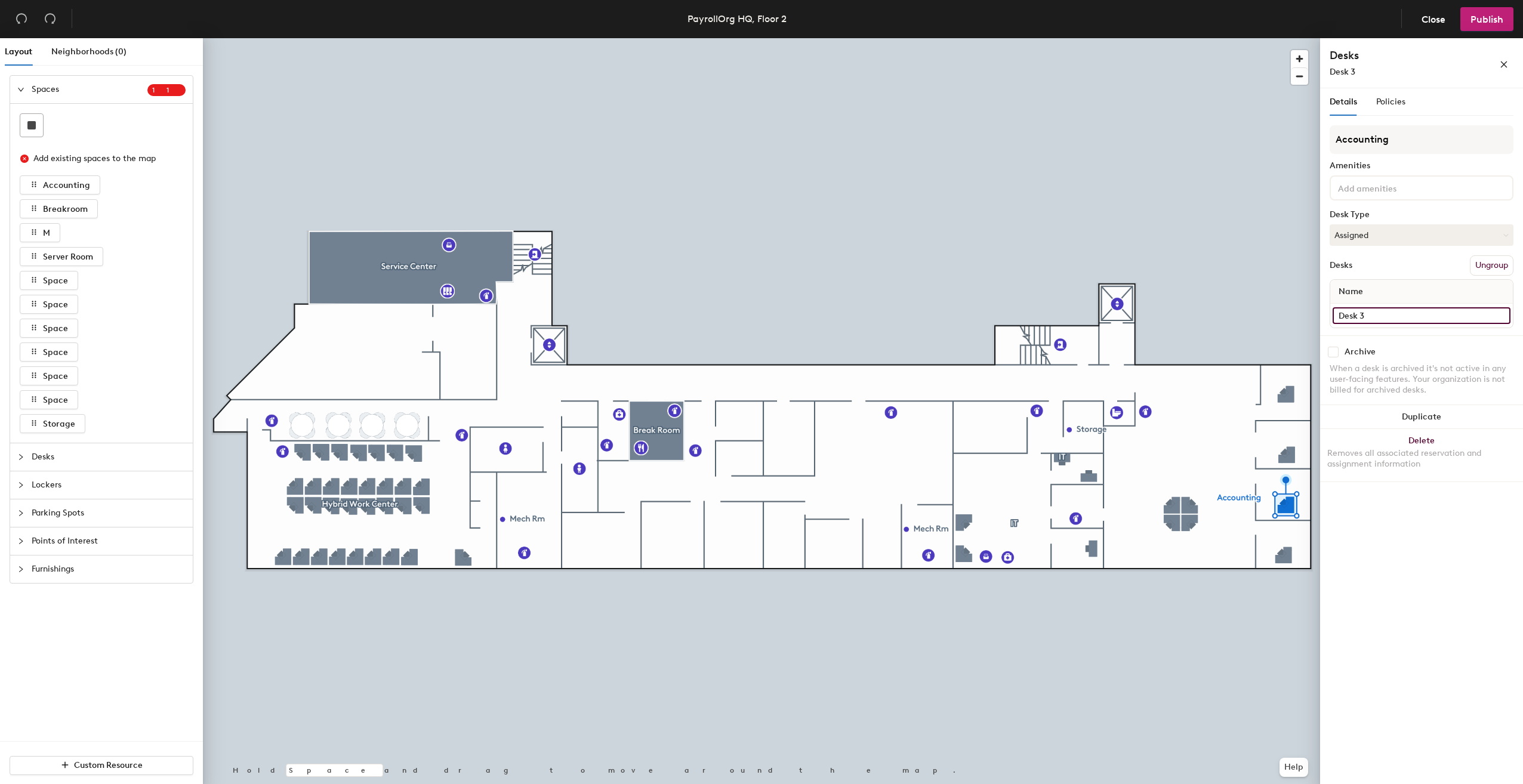
click at [1375, 313] on input "Desk 3" at bounding box center [1421, 316] width 178 height 17
type input "[PERSON_NAME]"
click at [1477, 20] on span "Publish" at bounding box center [1487, 19] width 33 height 11
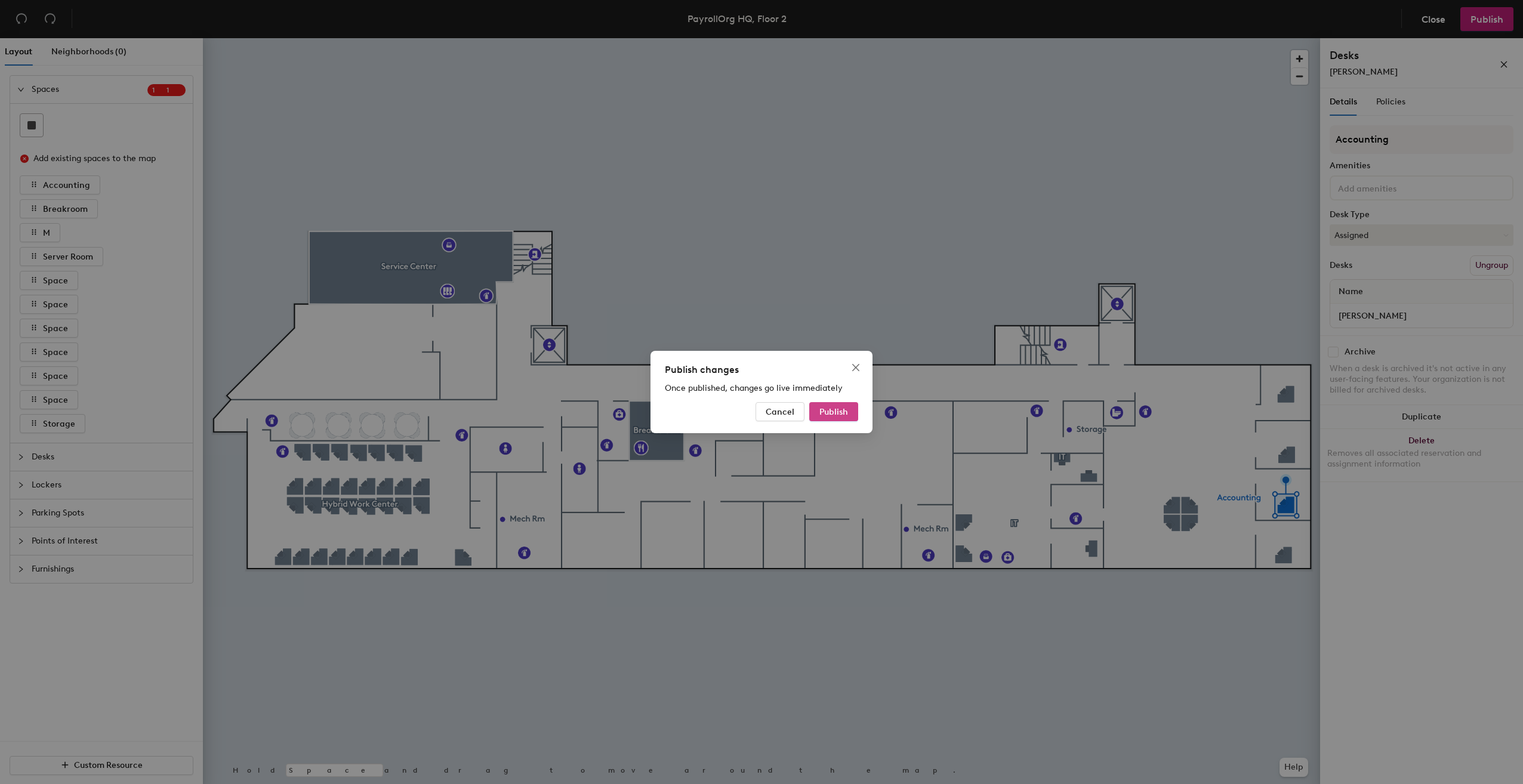
click at [832, 413] on span "Publish" at bounding box center [833, 412] width 28 height 10
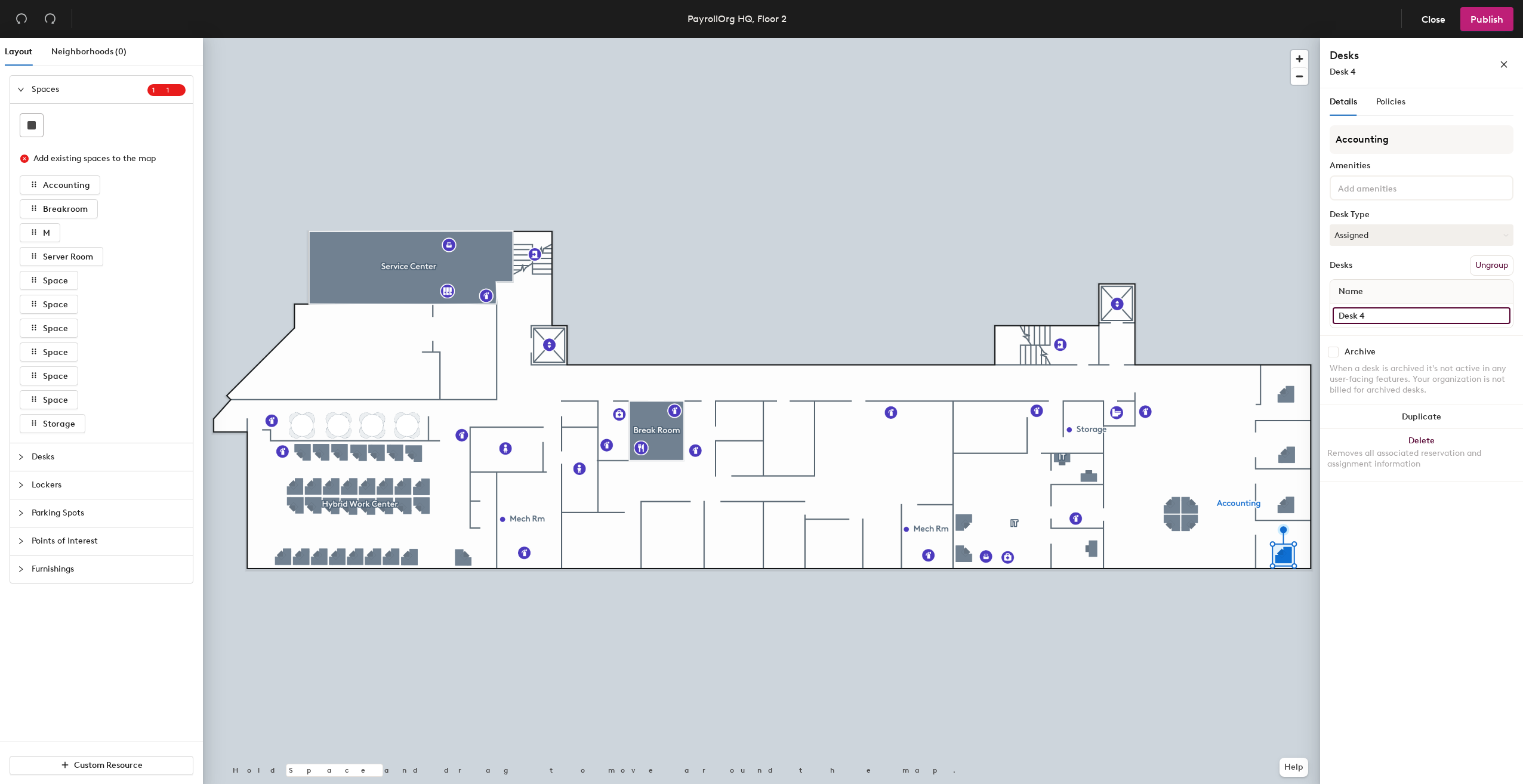
click at [1369, 318] on input "Desk 4" at bounding box center [1421, 316] width 178 height 17
type input "Elizabeth Castillo"
click at [1483, 25] on button "Publish" at bounding box center [1487, 19] width 53 height 24
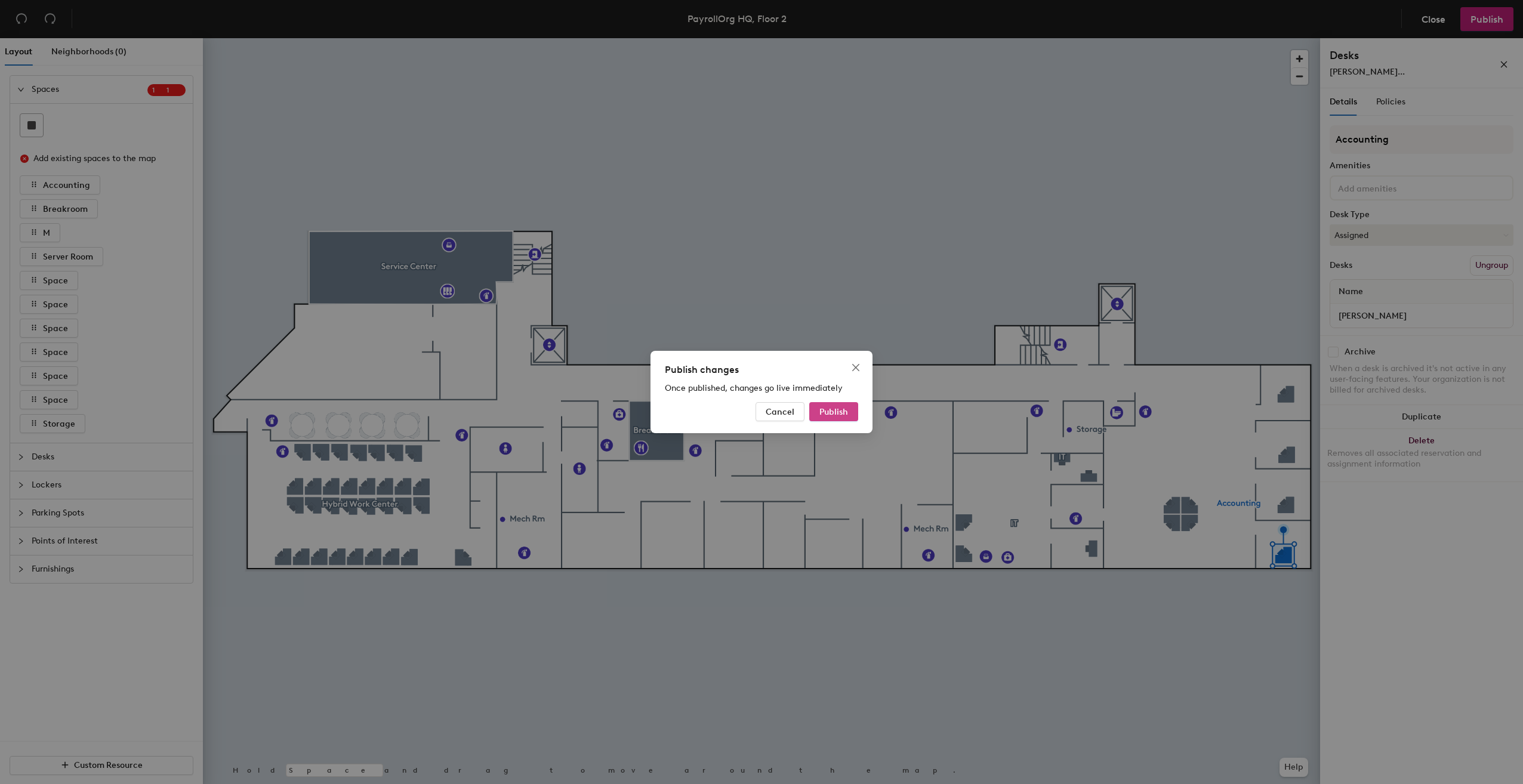
click at [847, 419] on button "Publish" at bounding box center [834, 412] width 49 height 19
